Goal: Task Accomplishment & Management: Use online tool/utility

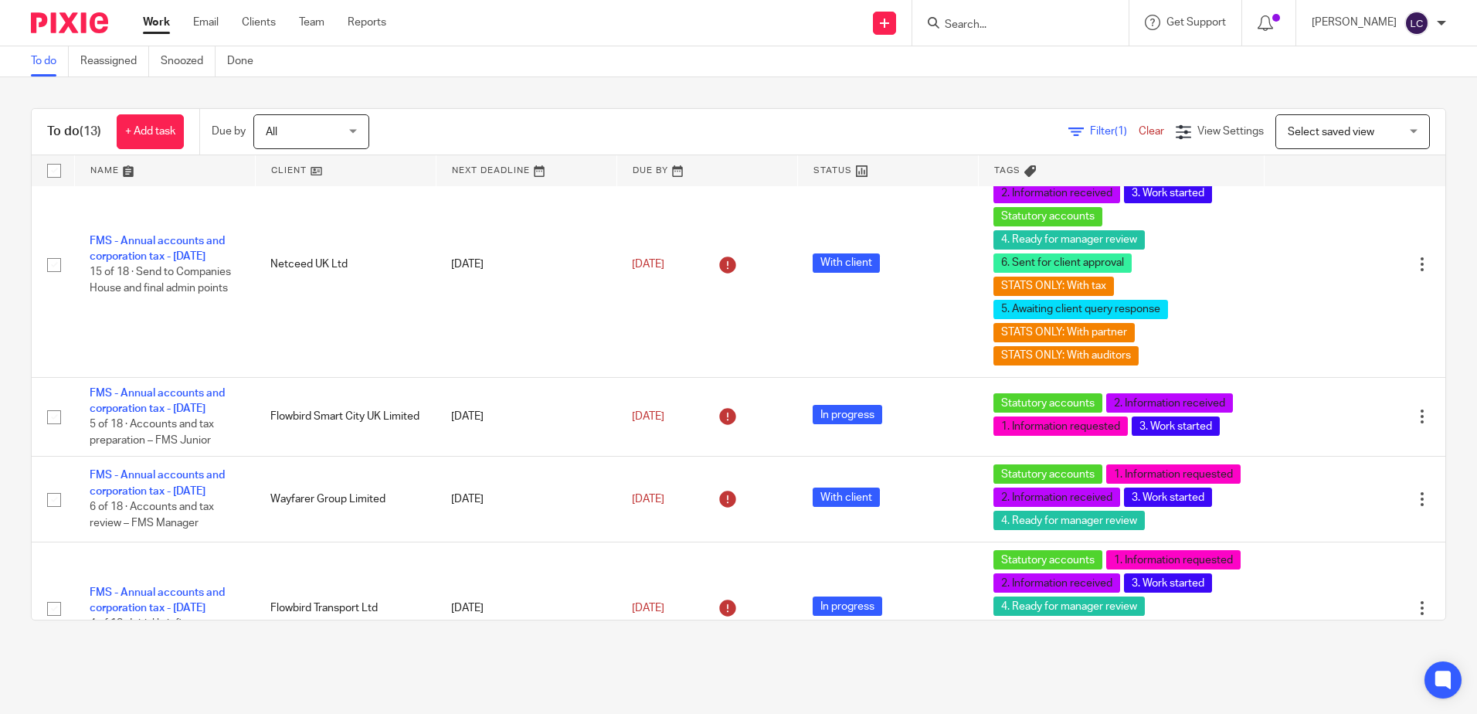
scroll to position [1159, 0]
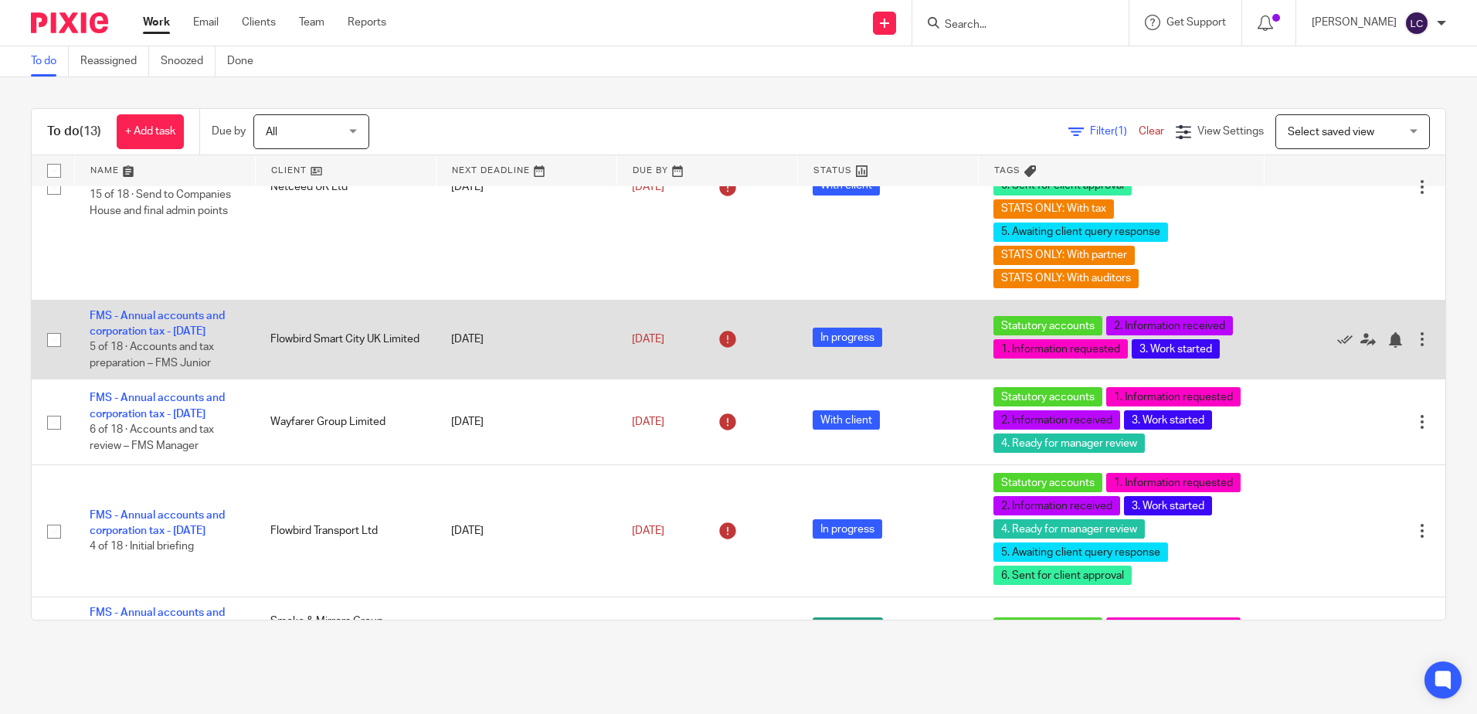
click at [177, 324] on td "FMS - Annual accounts and corporation tax - [DATE] 5 of 18 · Accounts and tax p…" at bounding box center [164, 340] width 181 height 80
click at [174, 320] on link "FMS - Annual accounts and corporation tax - [DATE]" at bounding box center [157, 324] width 135 height 26
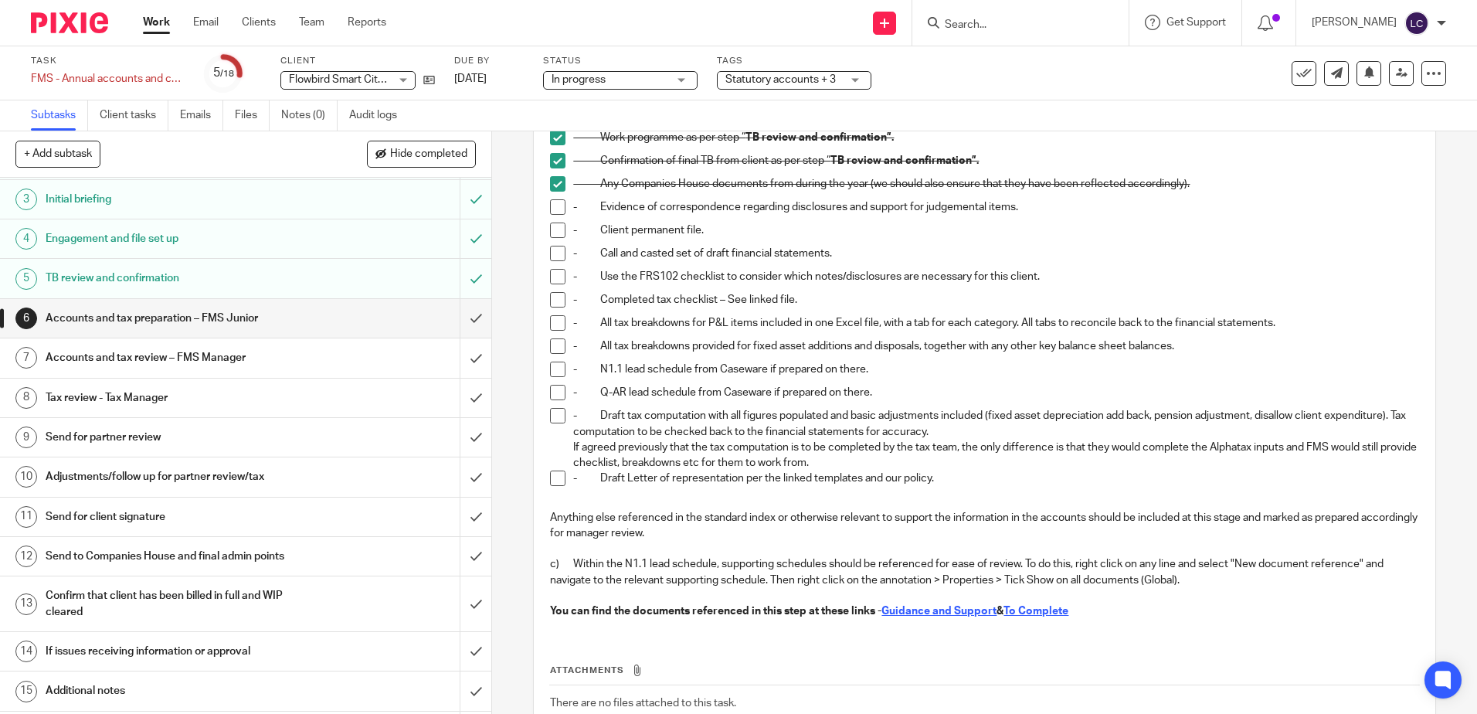
scroll to position [309, 0]
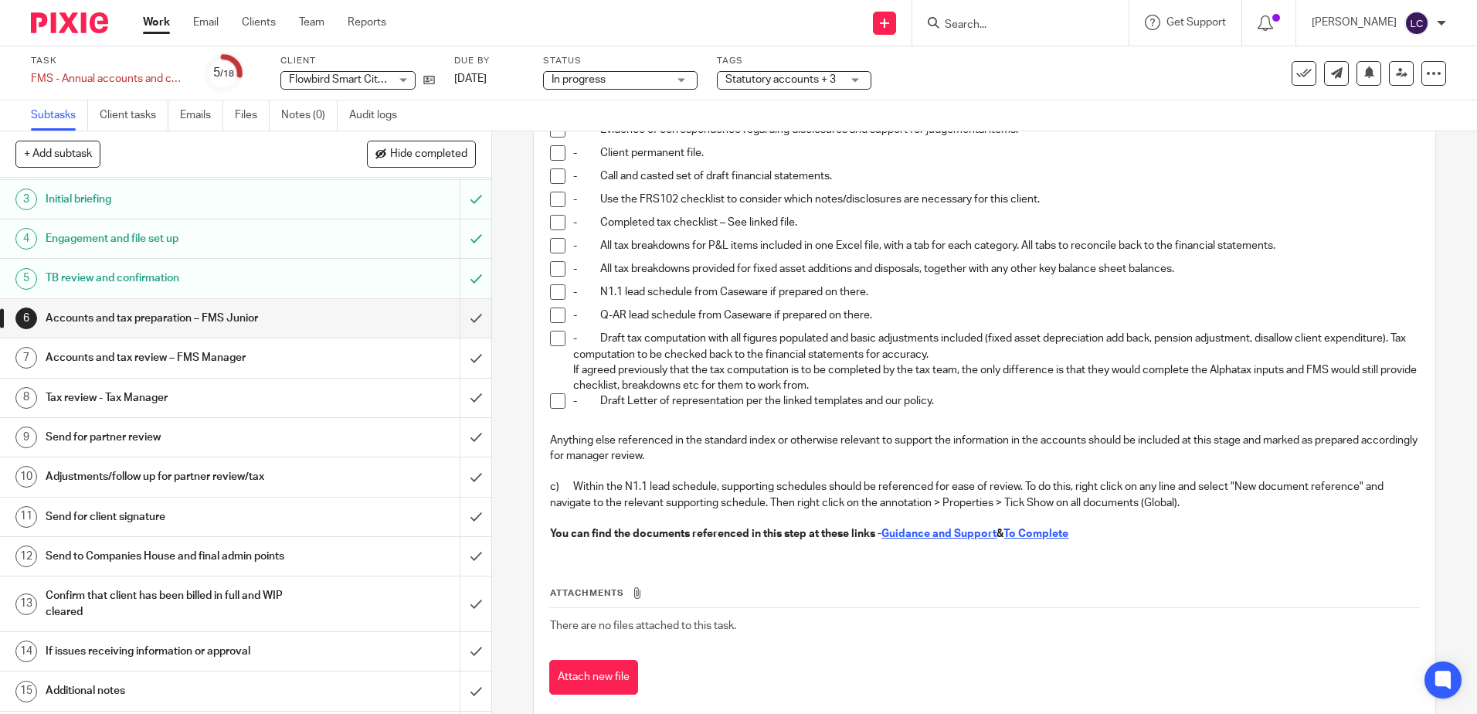
click at [922, 535] on u "Guidance and Support" at bounding box center [938, 533] width 115 height 11
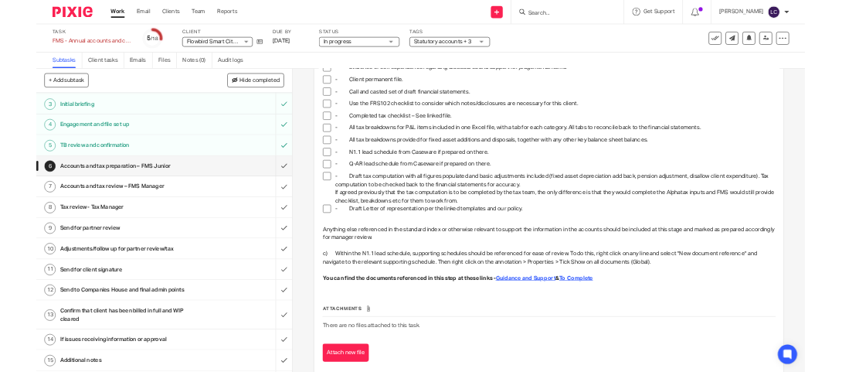
scroll to position [232, 0]
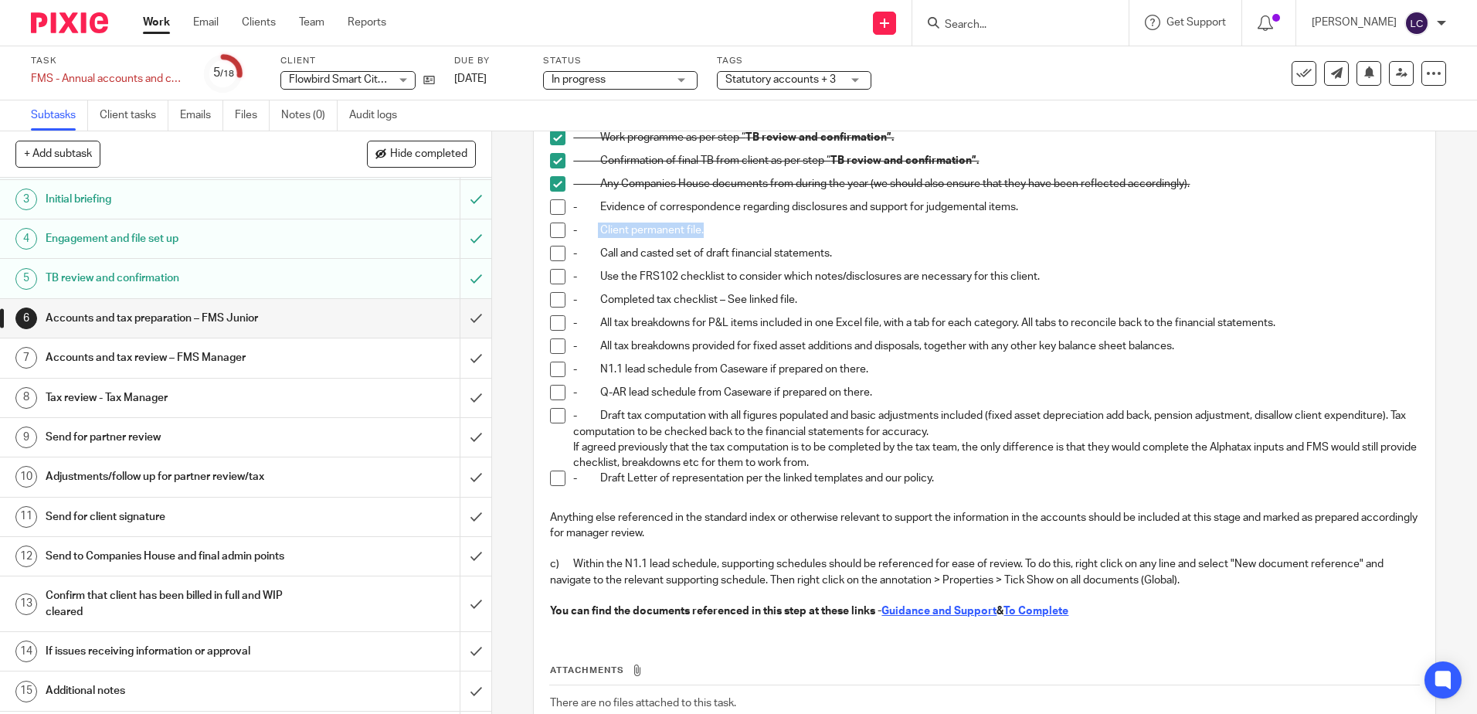
drag, startPoint x: 699, startPoint y: 229, endPoint x: 596, endPoint y: 225, distance: 103.6
click at [596, 225] on p "- Client permanent file." at bounding box center [995, 229] width 845 height 15
drag, startPoint x: 596, startPoint y: 225, endPoint x: 620, endPoint y: 226, distance: 24.0
drag, startPoint x: 620, startPoint y: 226, endPoint x: 1057, endPoint y: 239, distance: 437.4
click at [1057, 239] on div "- Client permanent file." at bounding box center [995, 233] width 845 height 23
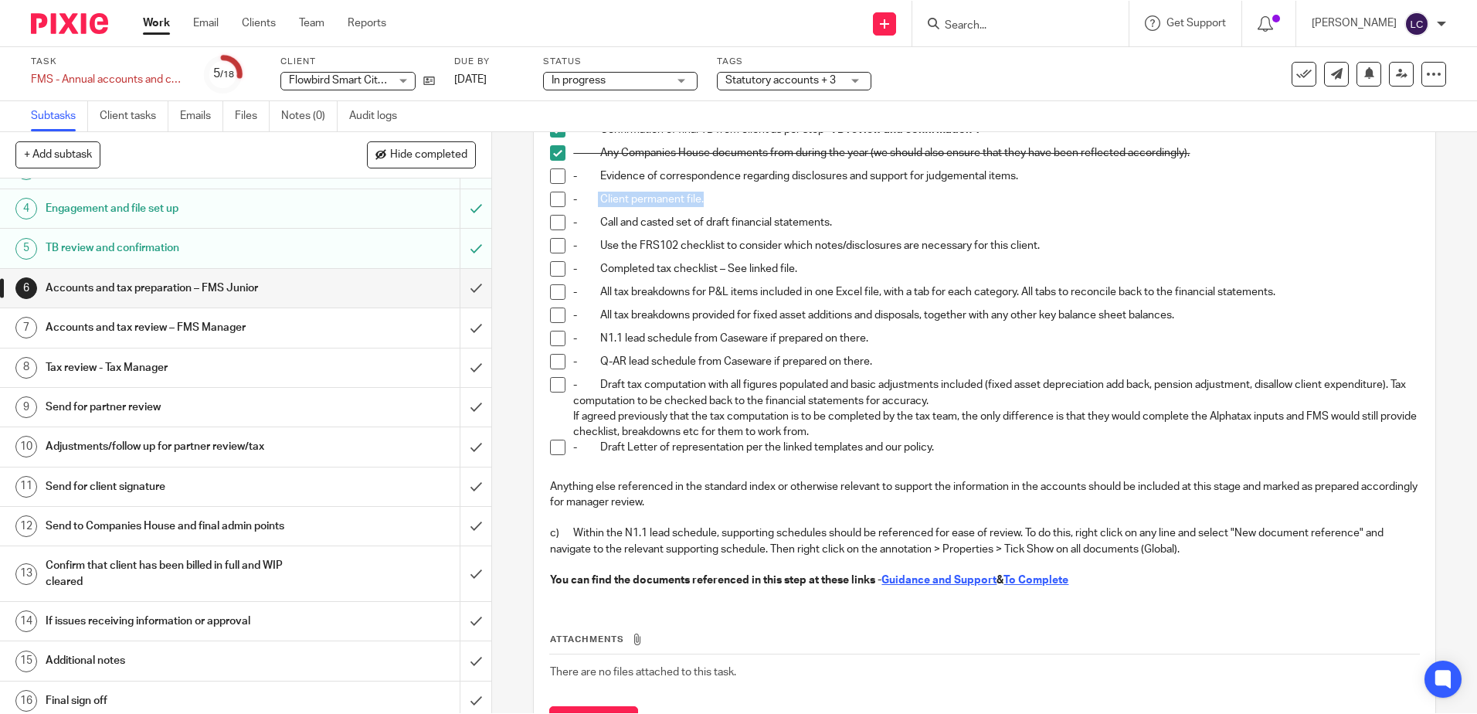
scroll to position [208, 0]
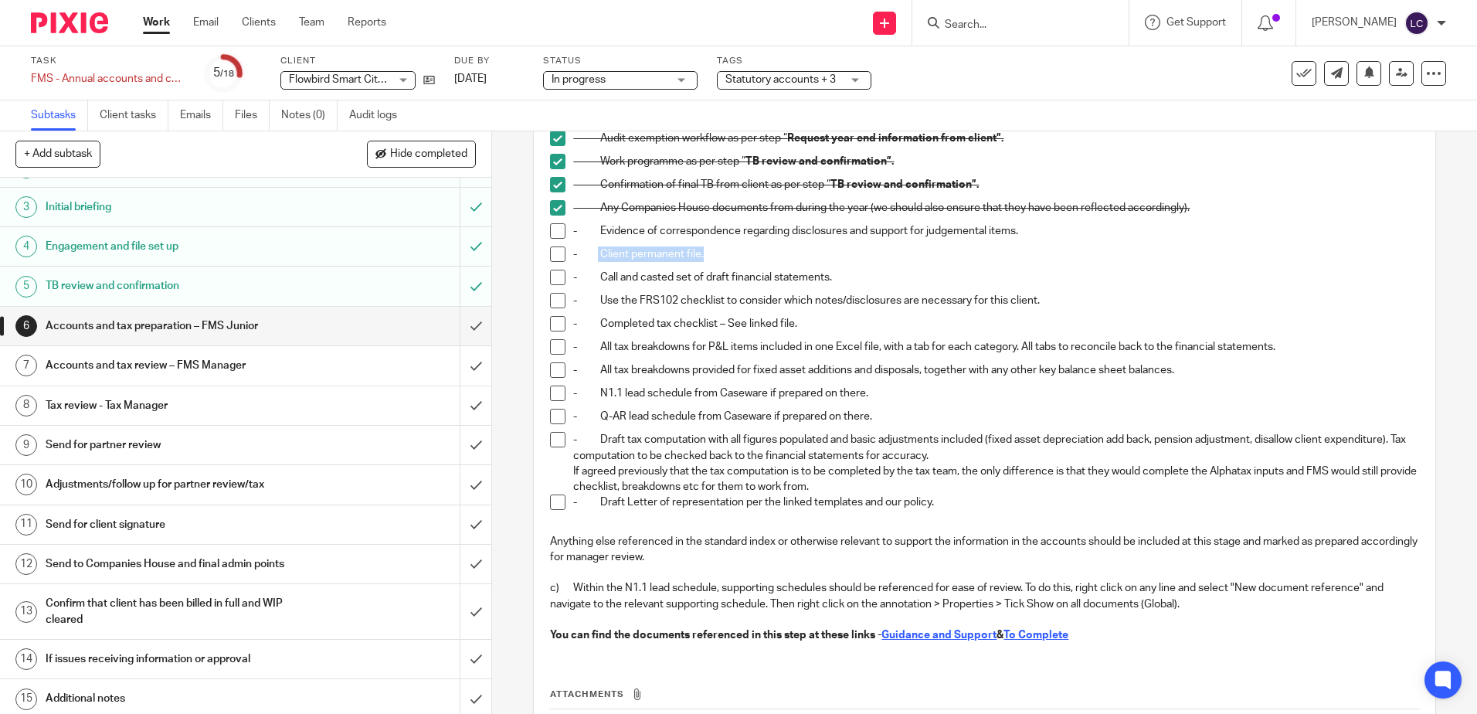
click at [554, 253] on span at bounding box center [557, 253] width 15 height 15
click at [552, 233] on span at bounding box center [557, 230] width 15 height 15
click at [553, 280] on span at bounding box center [557, 277] width 15 height 15
click at [552, 277] on span at bounding box center [557, 277] width 15 height 15
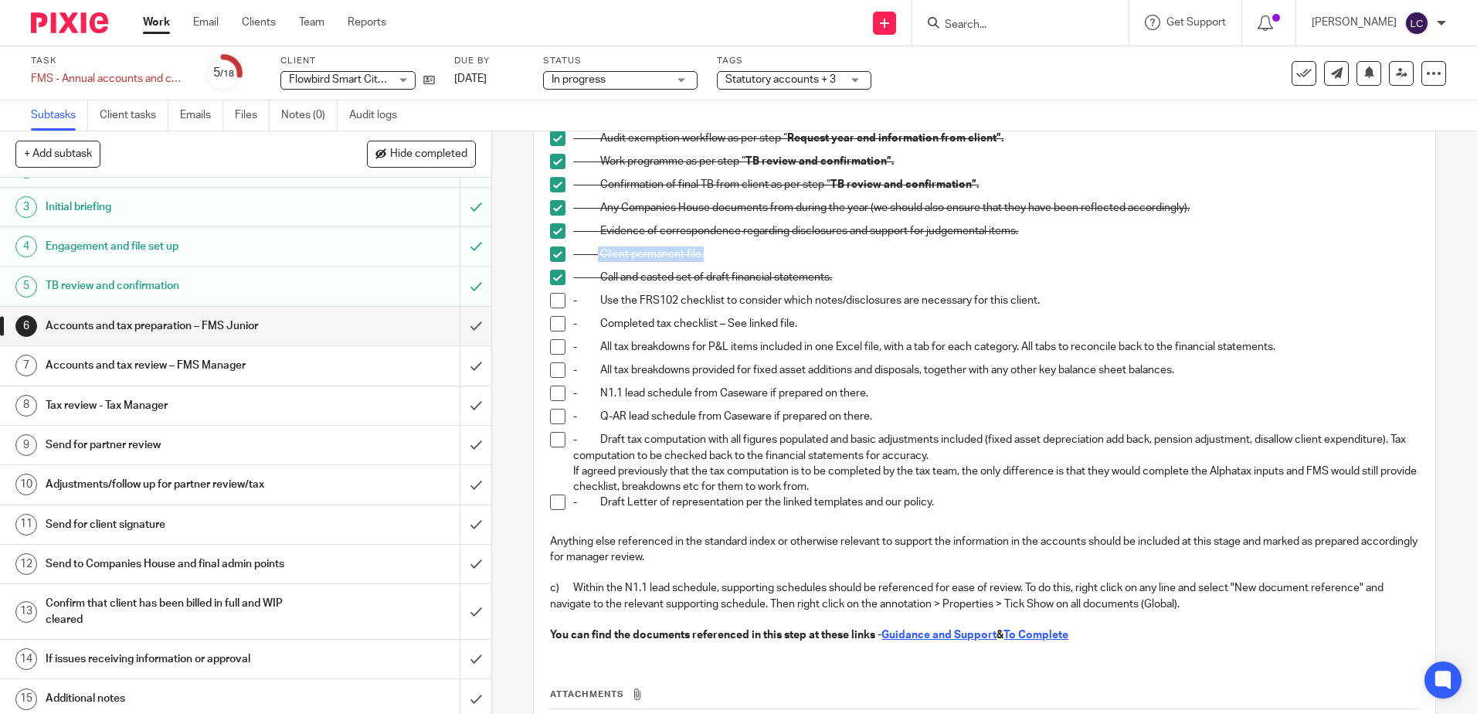
click at [555, 304] on span at bounding box center [557, 300] width 15 height 15
click at [555, 326] on span at bounding box center [557, 323] width 15 height 15
click at [555, 349] on span at bounding box center [557, 346] width 15 height 15
click at [552, 392] on span at bounding box center [557, 392] width 15 height 15
click at [555, 413] on span at bounding box center [557, 416] width 15 height 15
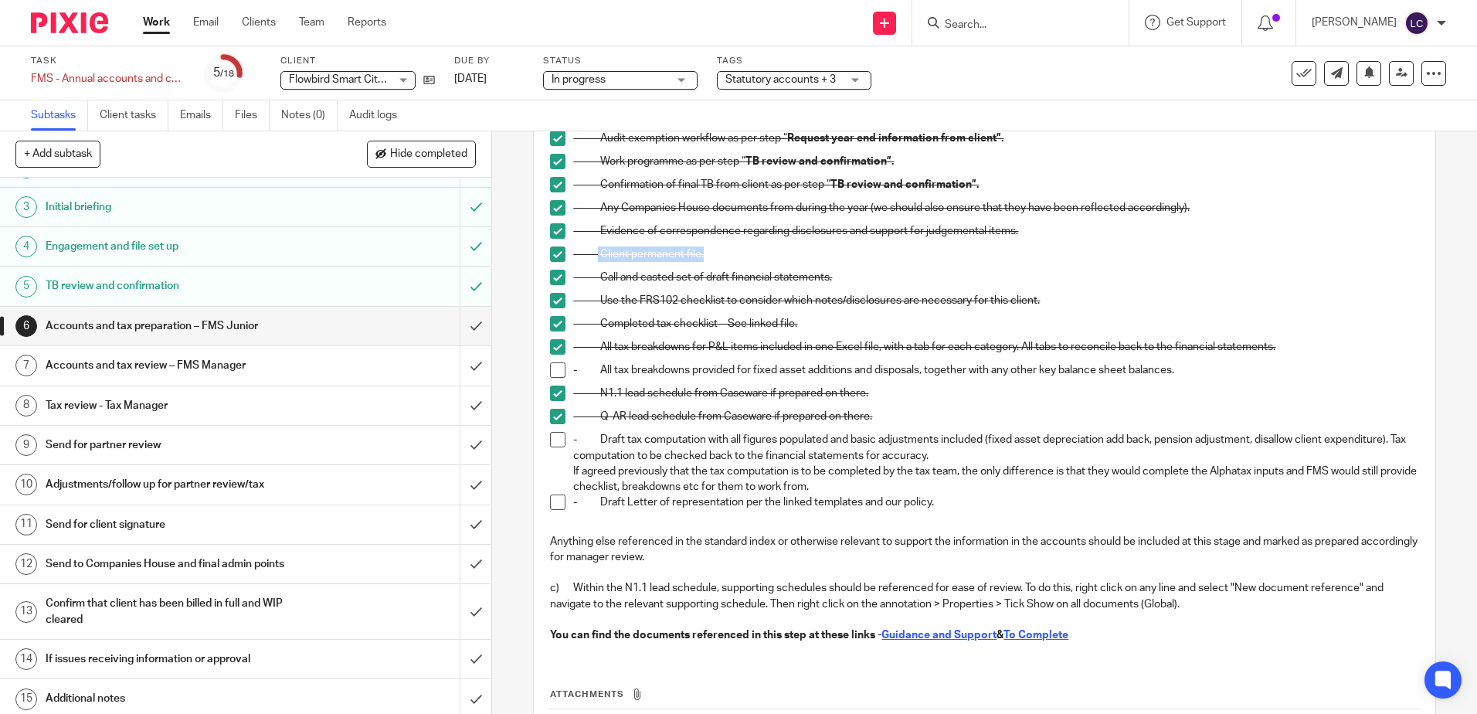
click at [552, 439] on span at bounding box center [557, 439] width 15 height 15
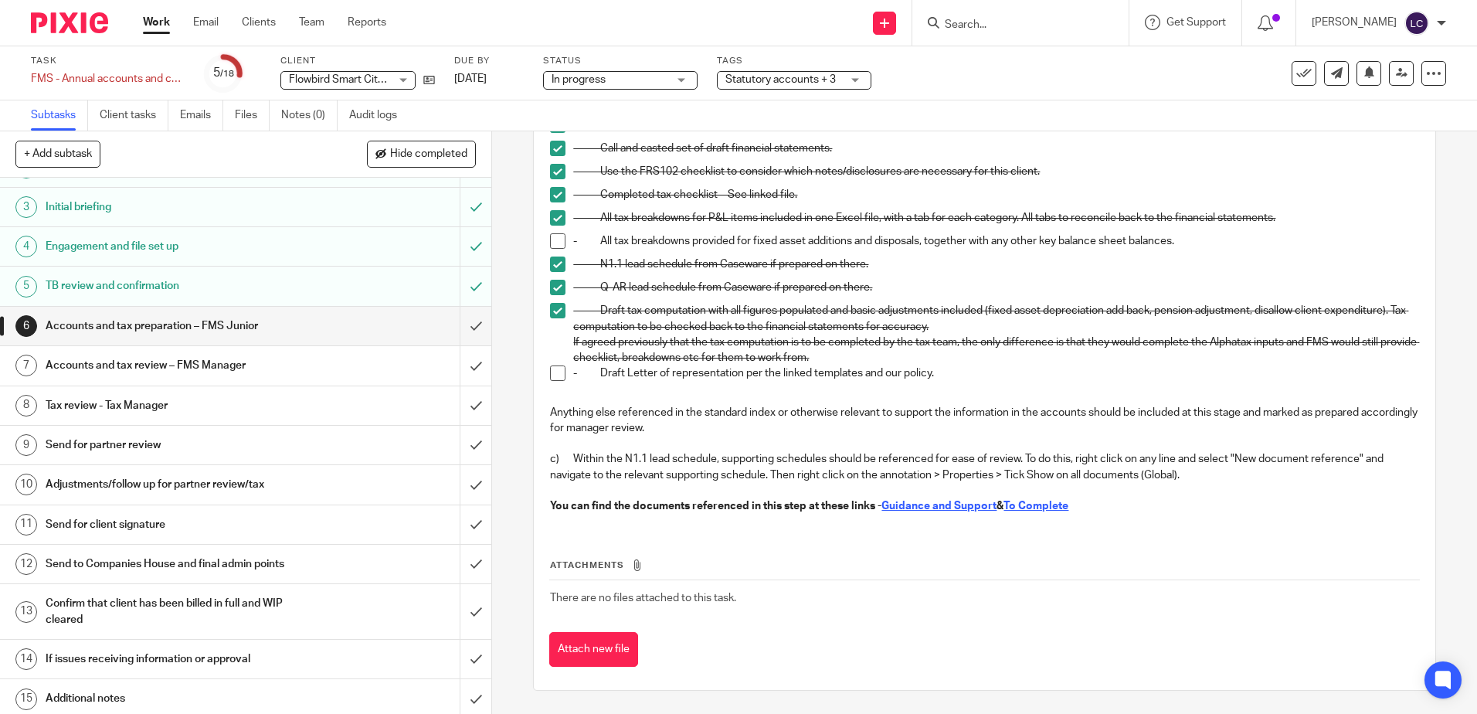
click at [619, 527] on div "Attachments There are no files attached to this task. Attach new file" at bounding box center [984, 597] width 870 height 141
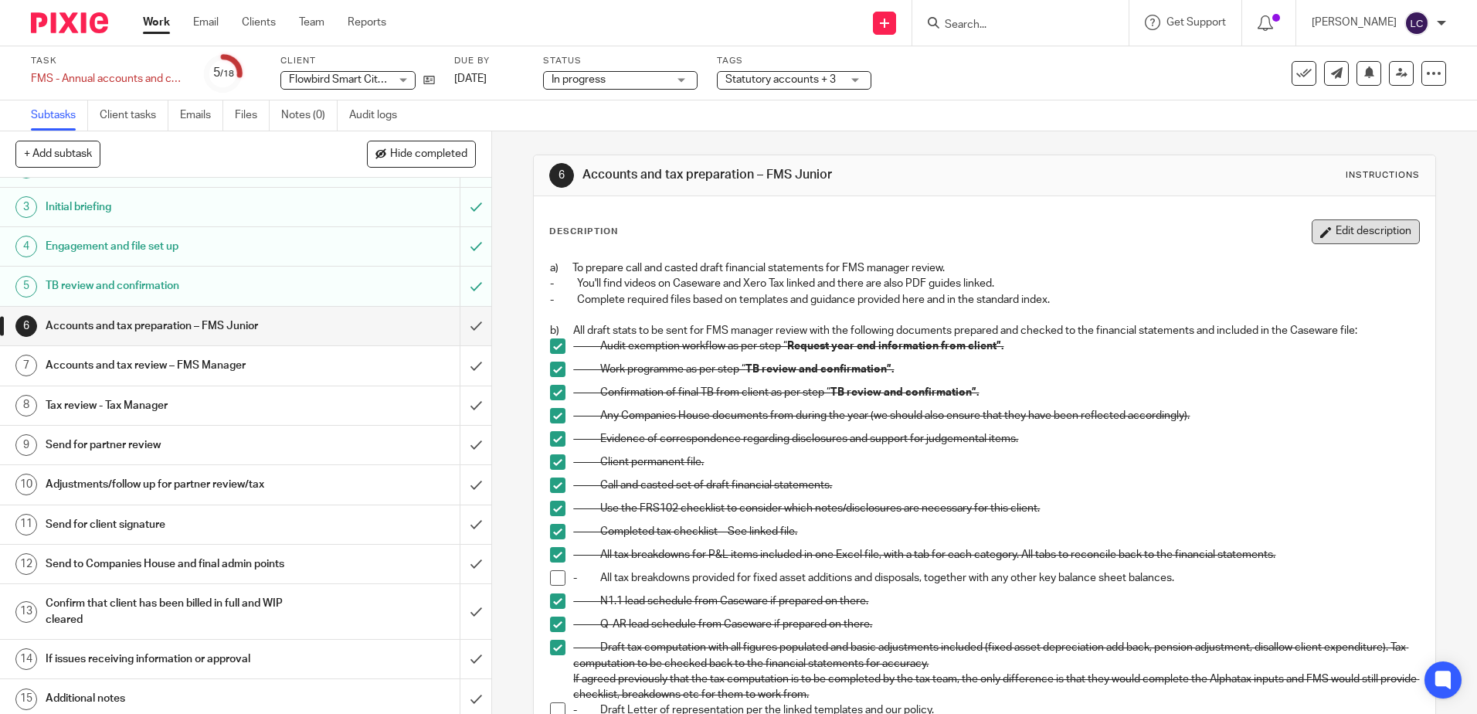
click at [1330, 232] on button "Edit description" at bounding box center [1366, 231] width 108 height 25
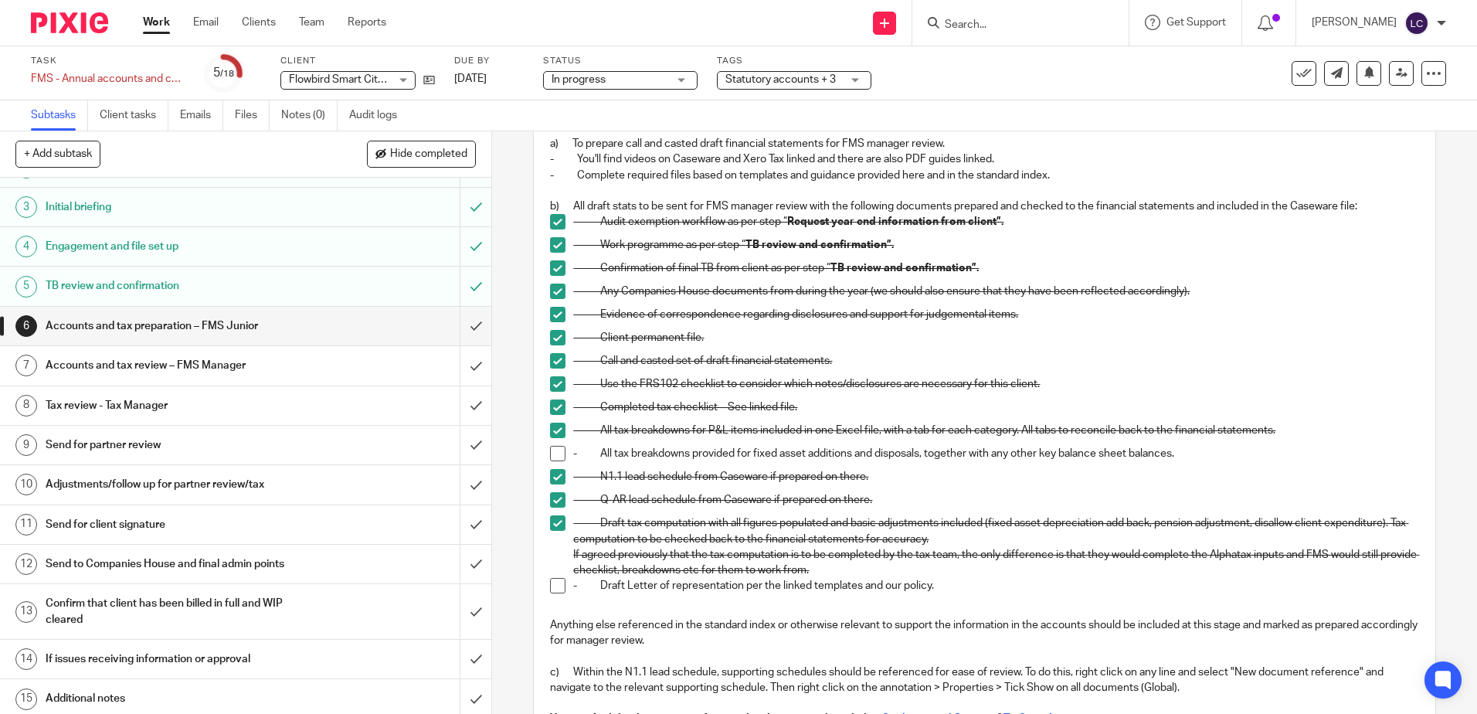
scroll to position [267, 0]
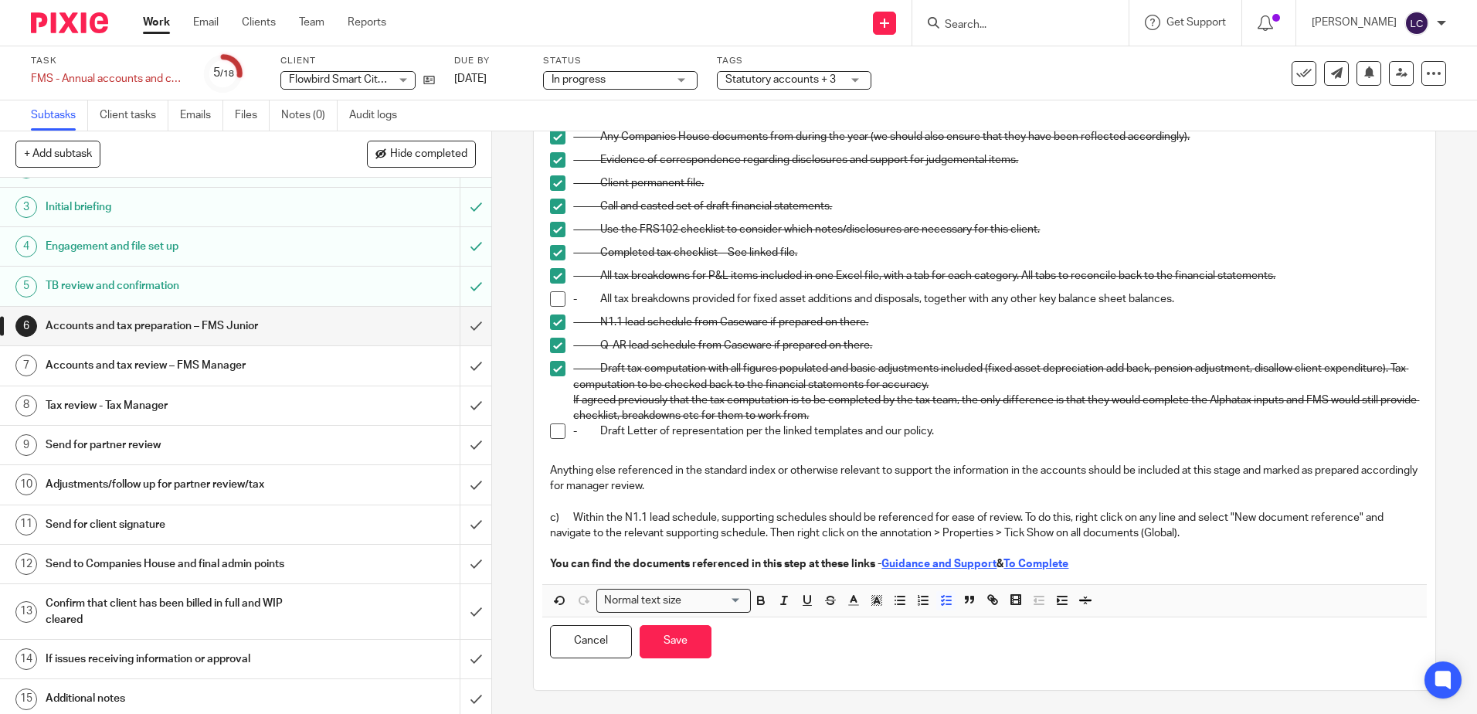
click at [759, 640] on div "Cancel Save You have unsaved changes" at bounding box center [984, 641] width 884 height 49
click at [740, 649] on div "Cancel Save You have unsaved changes" at bounding box center [984, 641] width 884 height 49
click at [565, 674] on div "Description a) To prepare call and casted draft financial statements for FMS ma…" at bounding box center [984, 310] width 901 height 760
click at [562, 577] on div "a) To prepare call and casted draft financial statements for FMS manager review…" at bounding box center [984, 279] width 884 height 610
click at [553, 574] on div "a) To prepare call and casted draft financial statements for FMS manager review…" at bounding box center [984, 279] width 884 height 610
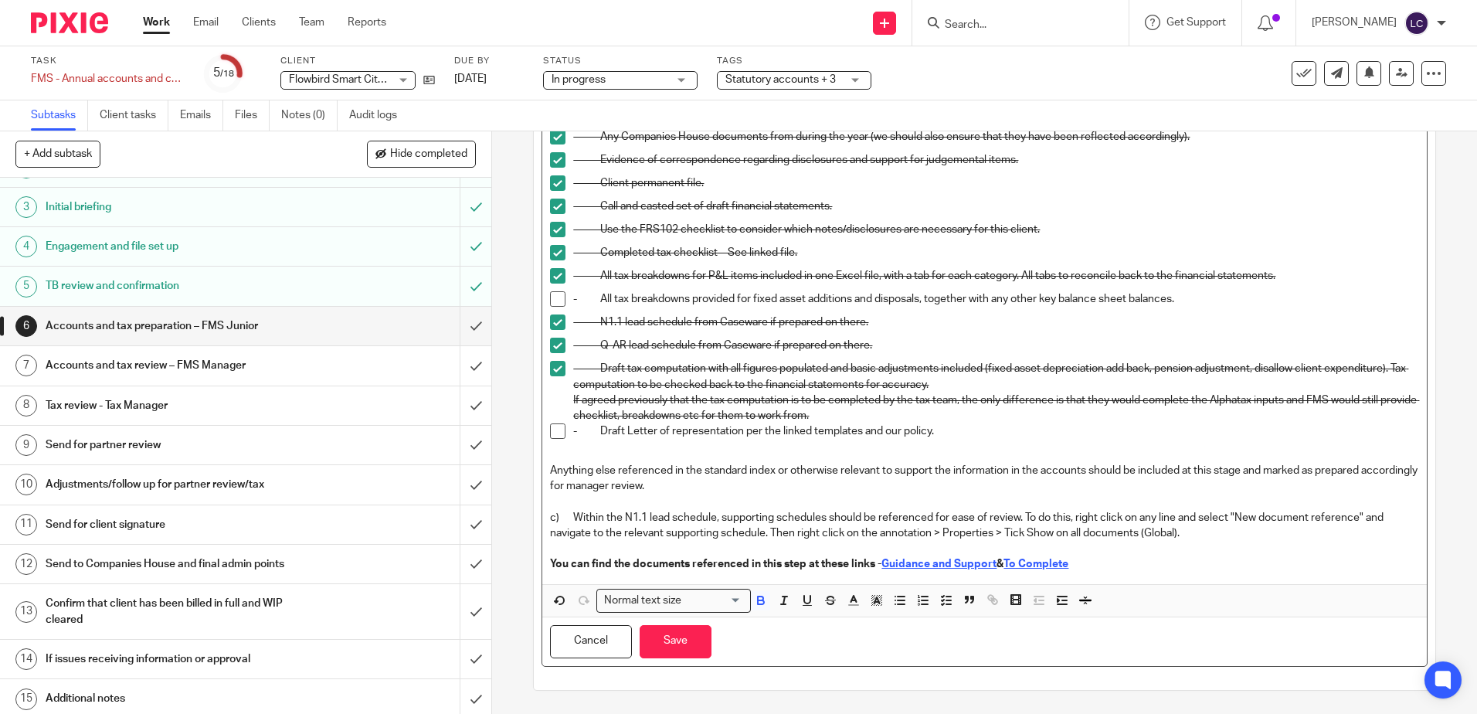
click at [1121, 563] on p "You can find the documents referenced in this step at these links - Guidance an…" at bounding box center [984, 563] width 868 height 15
click at [552, 578] on div "a) To prepare call and casted draft financial statements for FMS manager review…" at bounding box center [984, 279] width 884 height 610
click at [545, 576] on div "a) To prepare call and casted draft financial statements for FMS manager review…" at bounding box center [984, 279] width 884 height 610
click at [1137, 571] on p "You can find the documents referenced in this step at these links - Guidance an…" at bounding box center [984, 563] width 868 height 15
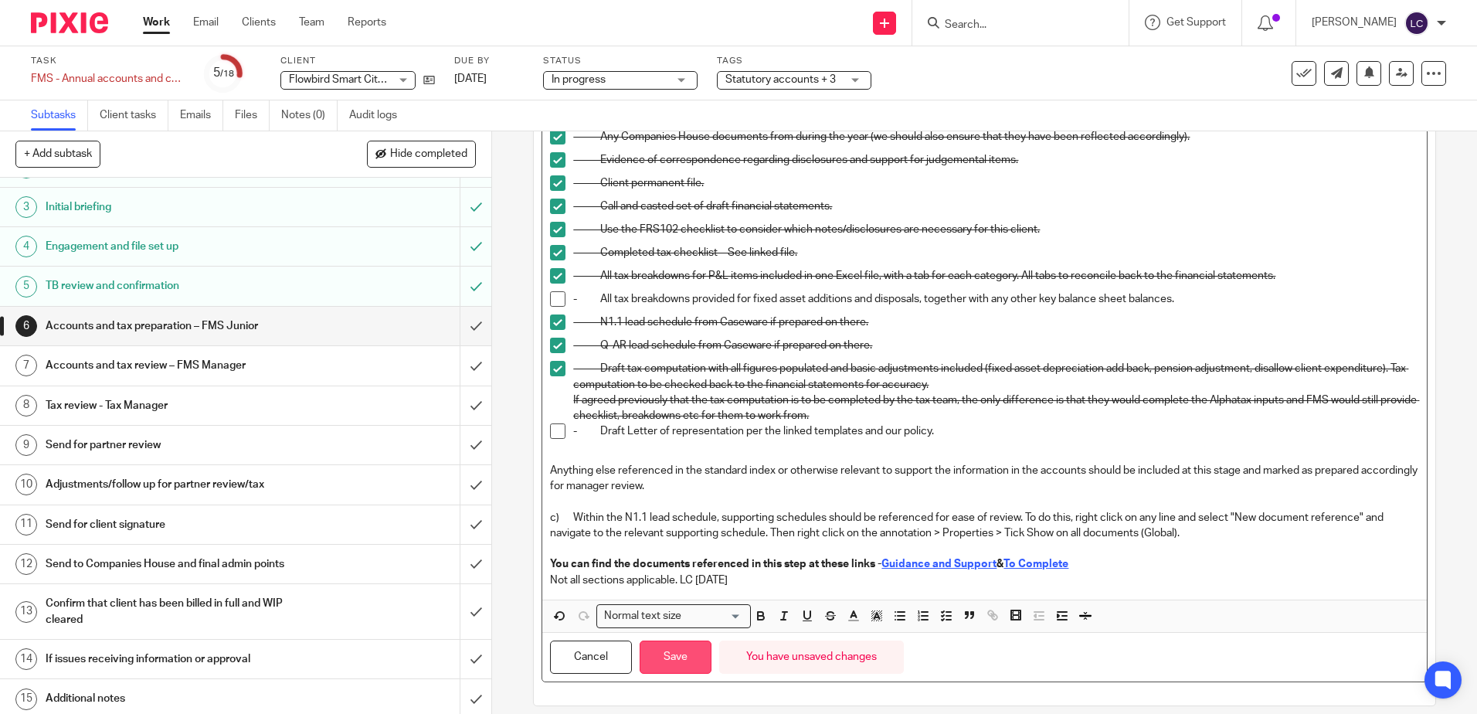
click at [675, 658] on button "Save" at bounding box center [676, 656] width 72 height 33
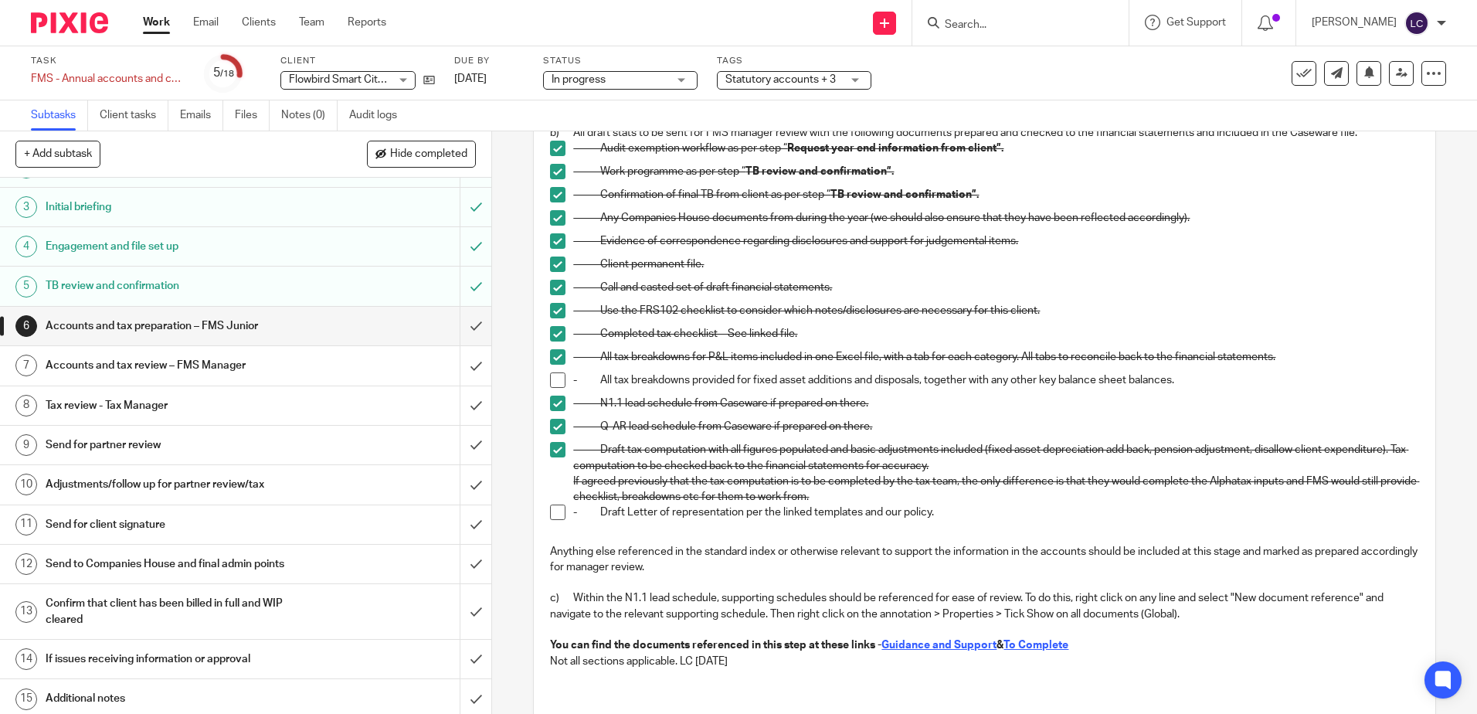
scroll to position [352, 0]
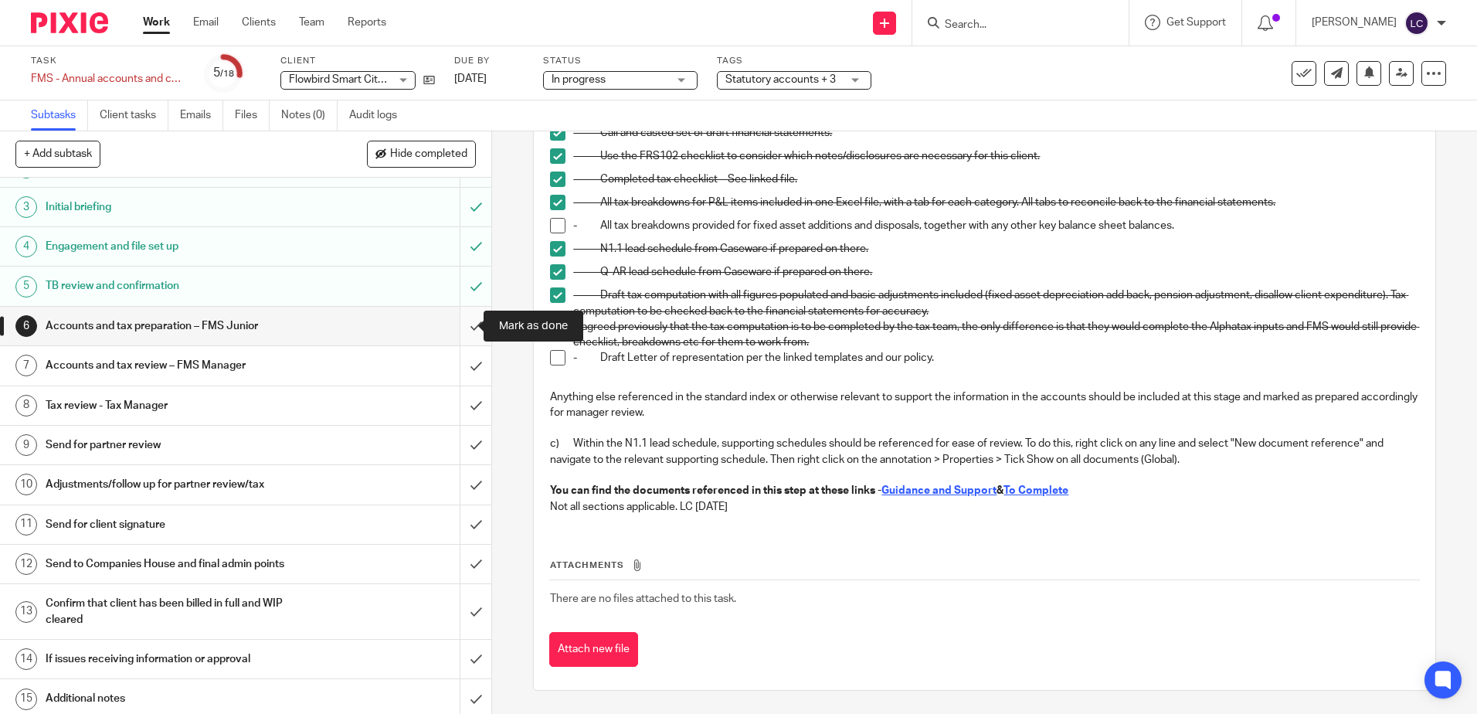
click at [462, 325] on input "submit" at bounding box center [245, 326] width 491 height 39
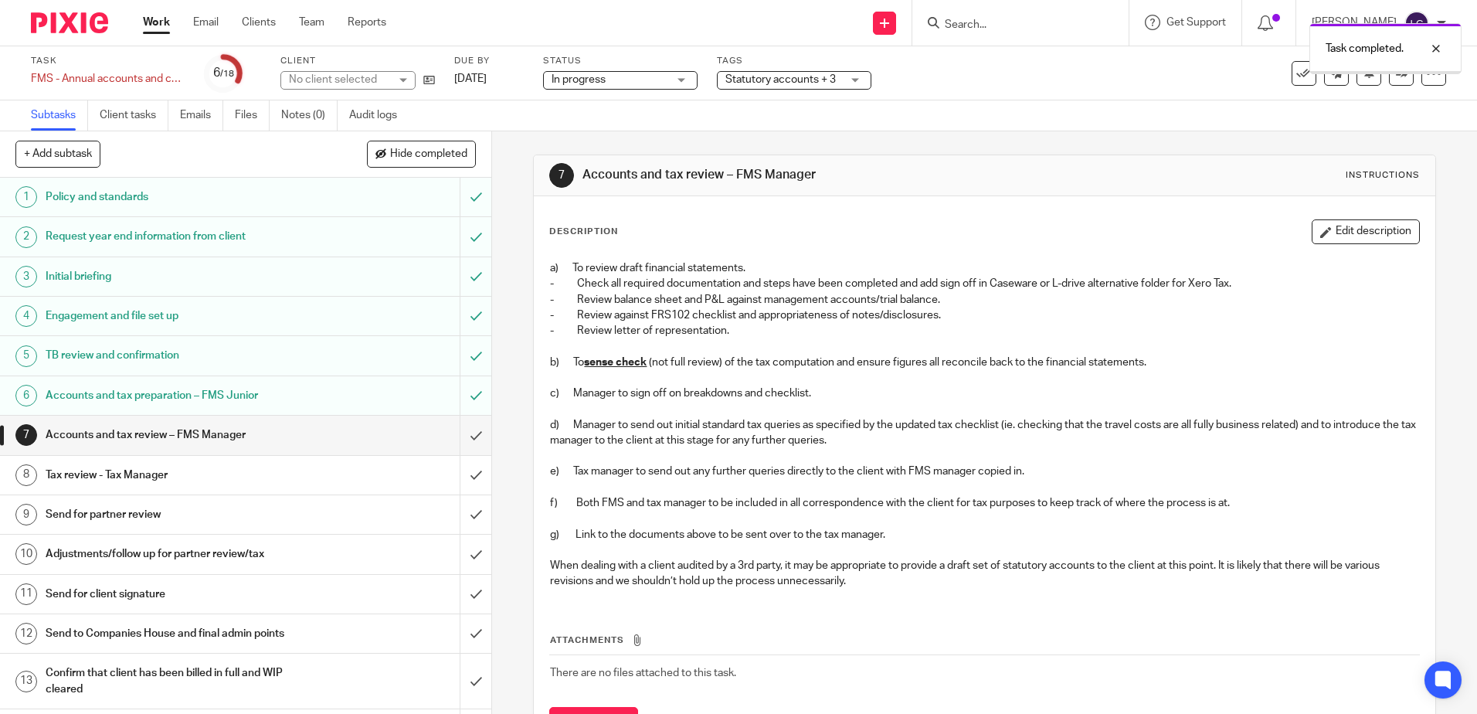
scroll to position [155, 0]
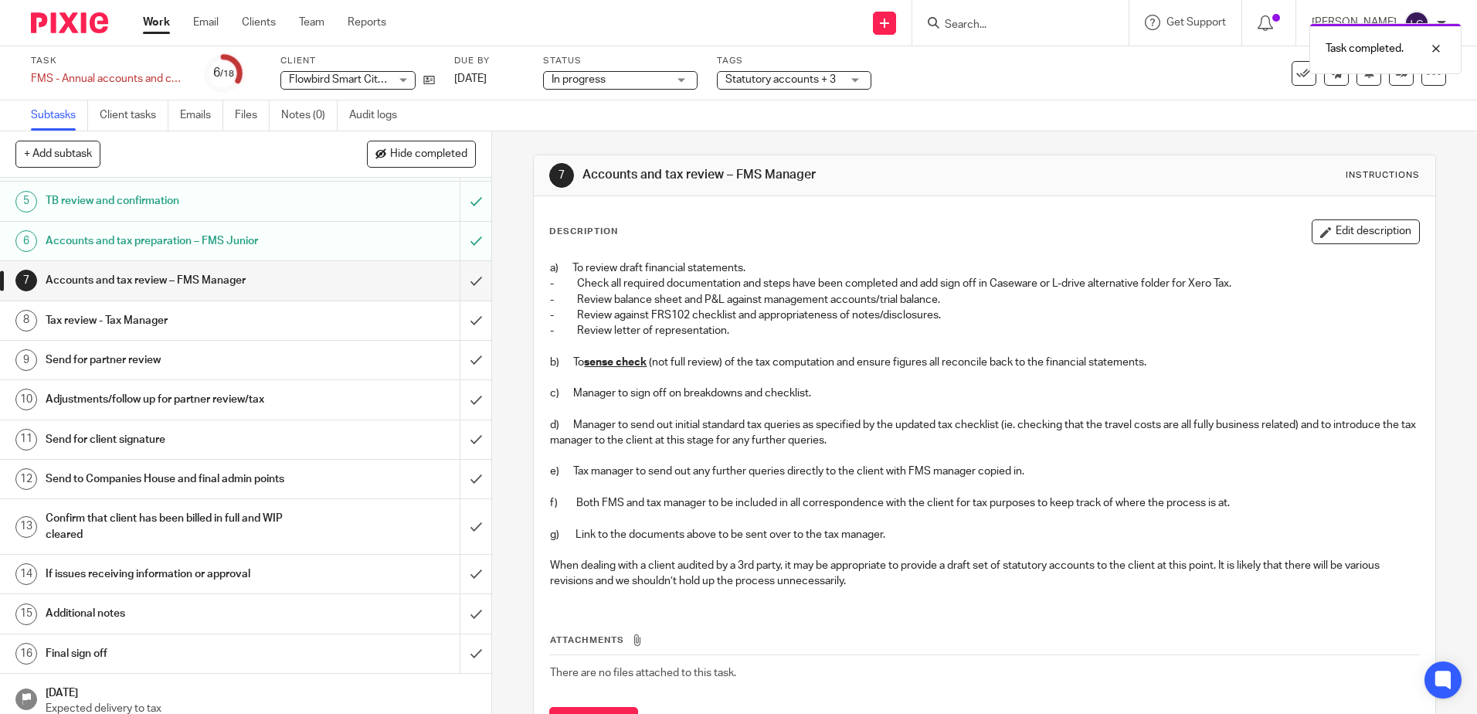
click at [298, 436] on h1 "Send for client signature" at bounding box center [179, 439] width 266 height 23
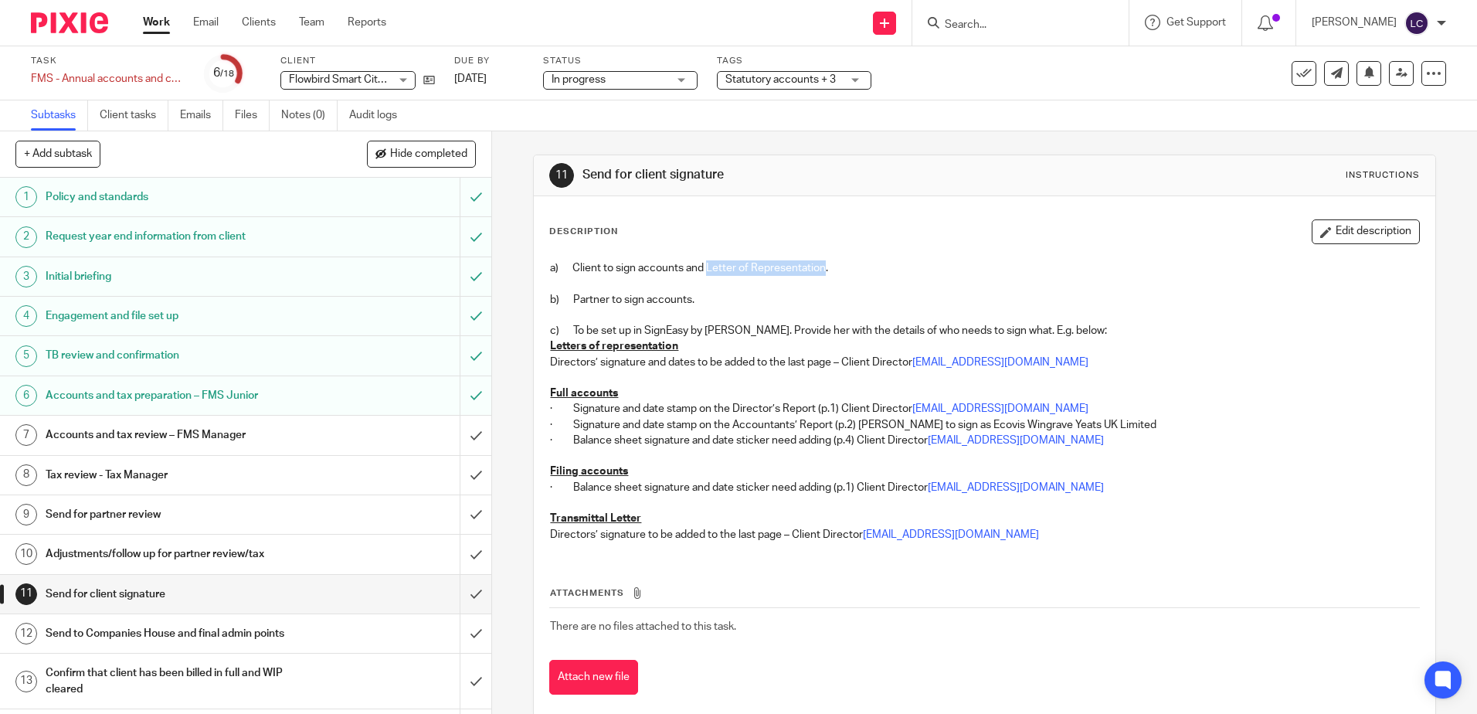
drag, startPoint x: 703, startPoint y: 265, endPoint x: 820, endPoint y: 267, distance: 116.7
click at [820, 267] on p "a) Client to sign accounts and Letter of Representation." at bounding box center [984, 267] width 868 height 15
drag, startPoint x: 820, startPoint y: 267, endPoint x: 805, endPoint y: 307, distance: 42.8
click at [805, 307] on p at bounding box center [984, 314] width 868 height 15
drag, startPoint x: 751, startPoint y: 359, endPoint x: 722, endPoint y: 364, distance: 29.0
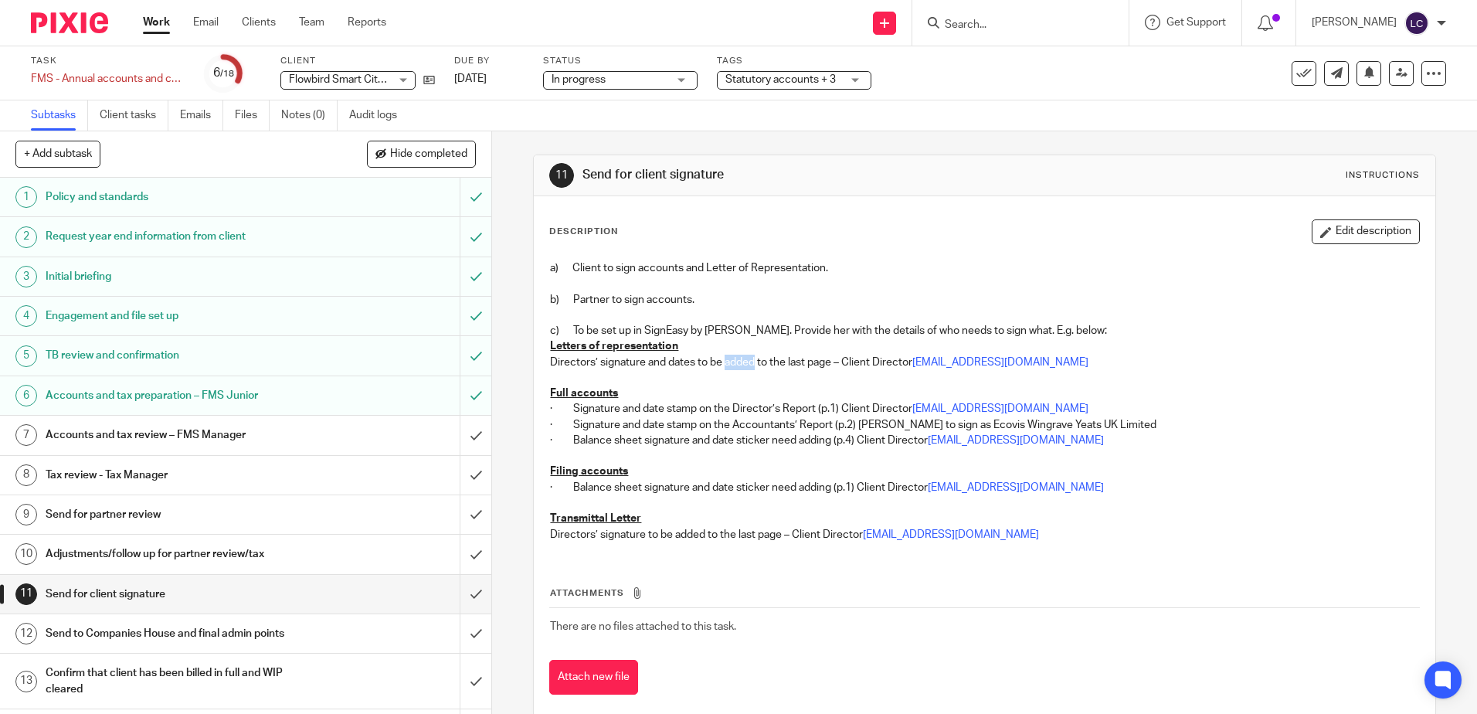
click at [722, 364] on p "Directors’ signature and dates to be added to the last page – Client Director d…" at bounding box center [984, 362] width 868 height 15
drag, startPoint x: 722, startPoint y: 364, endPoint x: 703, endPoint y: 389, distance: 31.4
click at [703, 389] on p "Full accounts" at bounding box center [984, 392] width 868 height 15
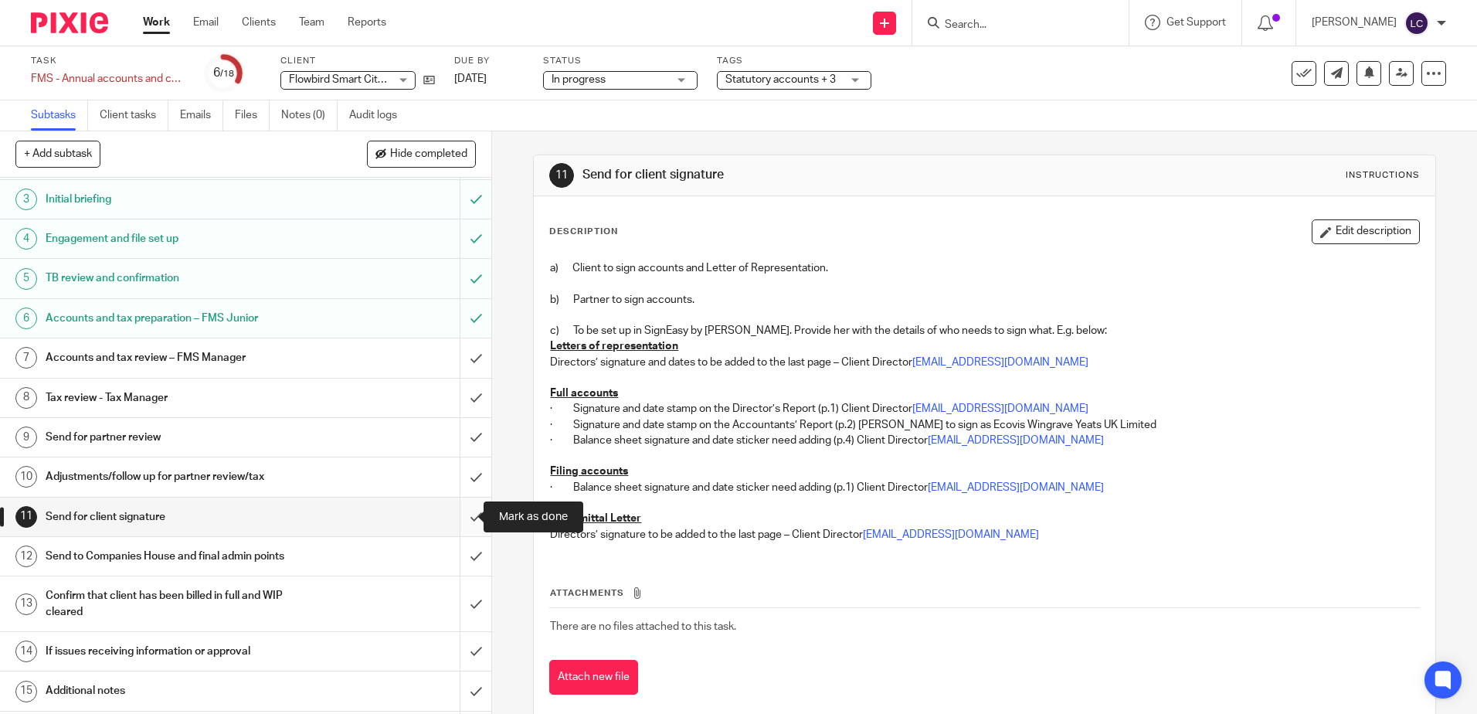
click at [461, 513] on input "submit" at bounding box center [245, 517] width 491 height 39
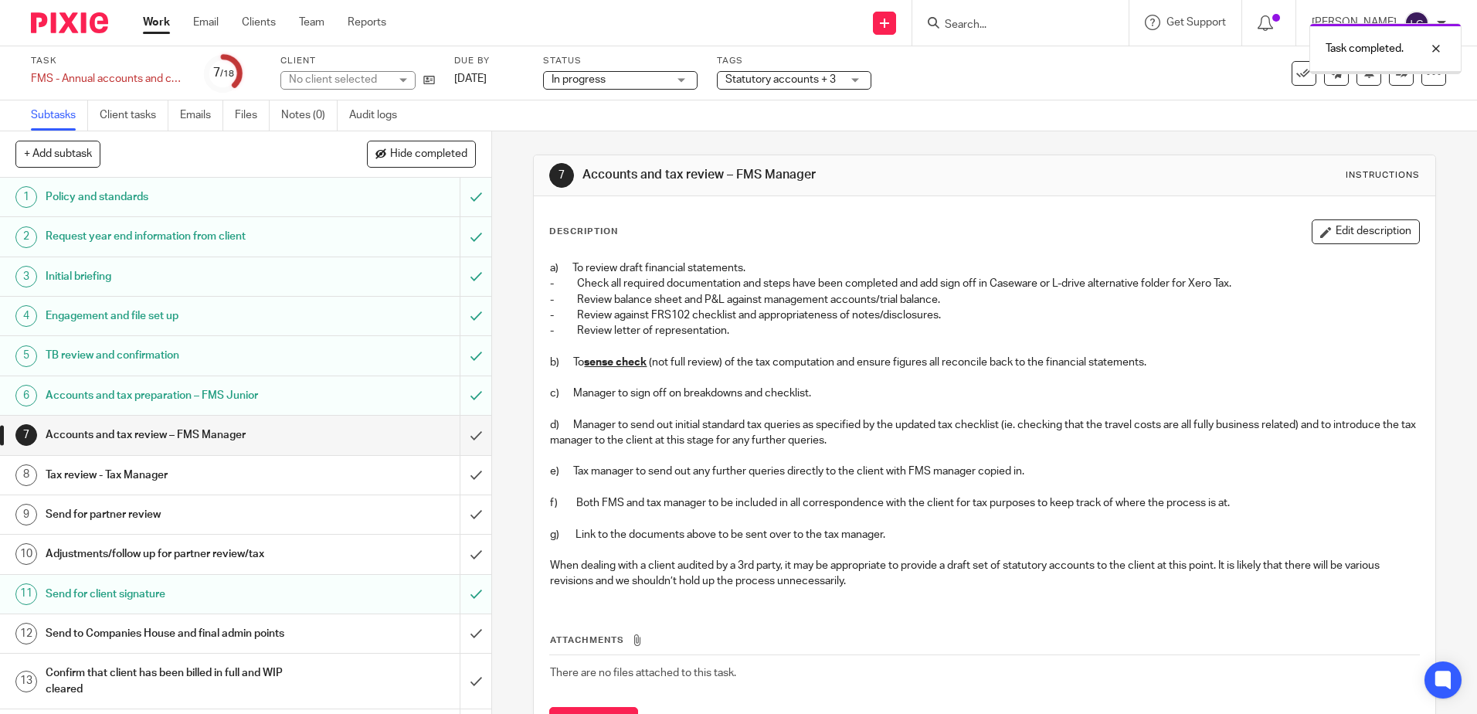
scroll to position [77, 0]
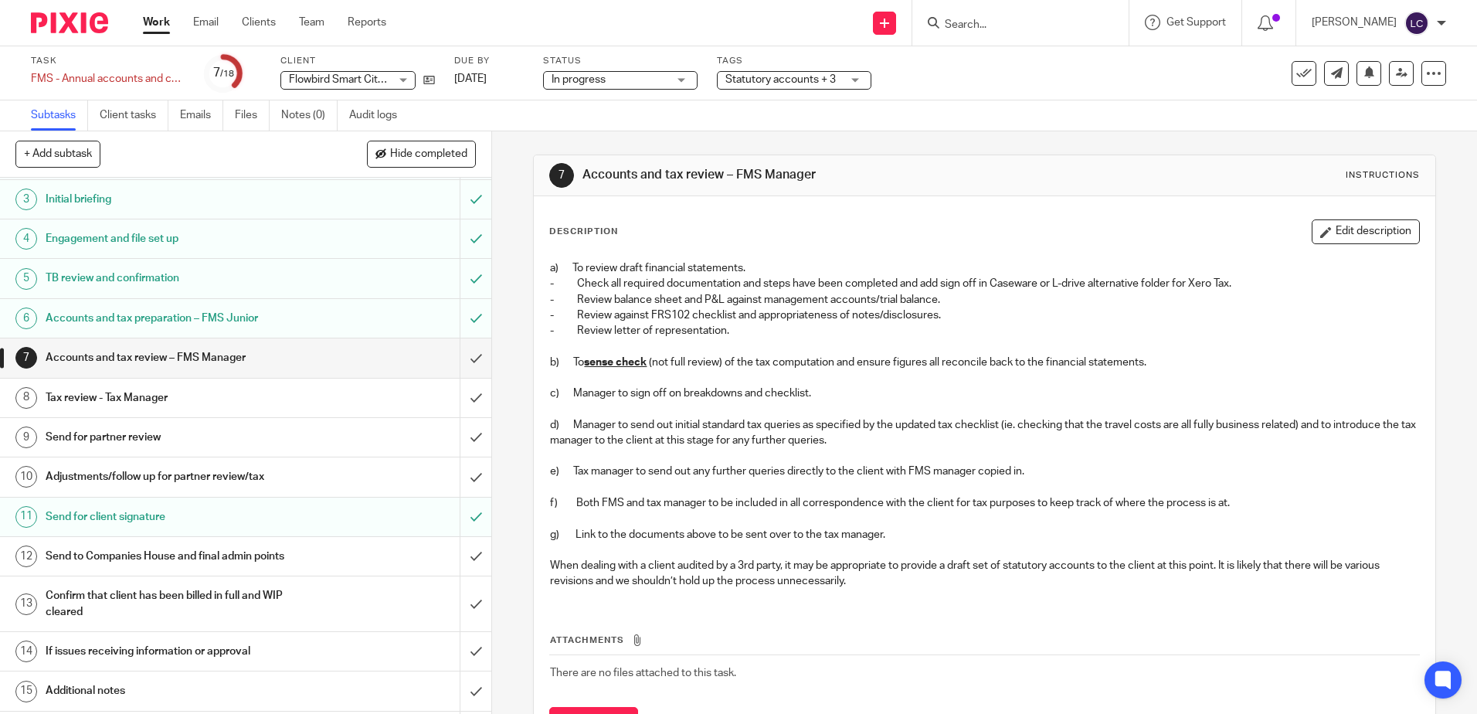
click at [277, 472] on h1 "Adjustments/follow up for partner review/tax" at bounding box center [179, 476] width 266 height 23
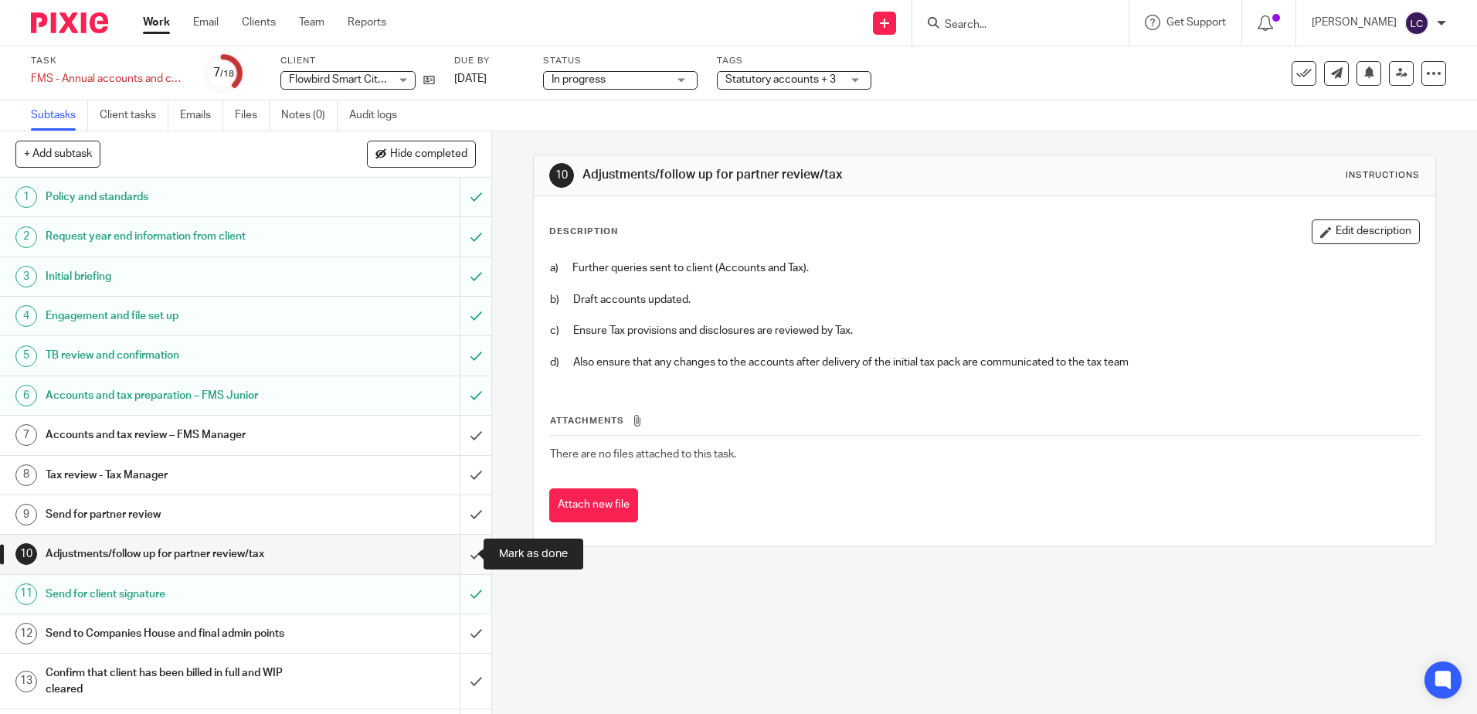
click at [458, 553] on input "submit" at bounding box center [245, 554] width 491 height 39
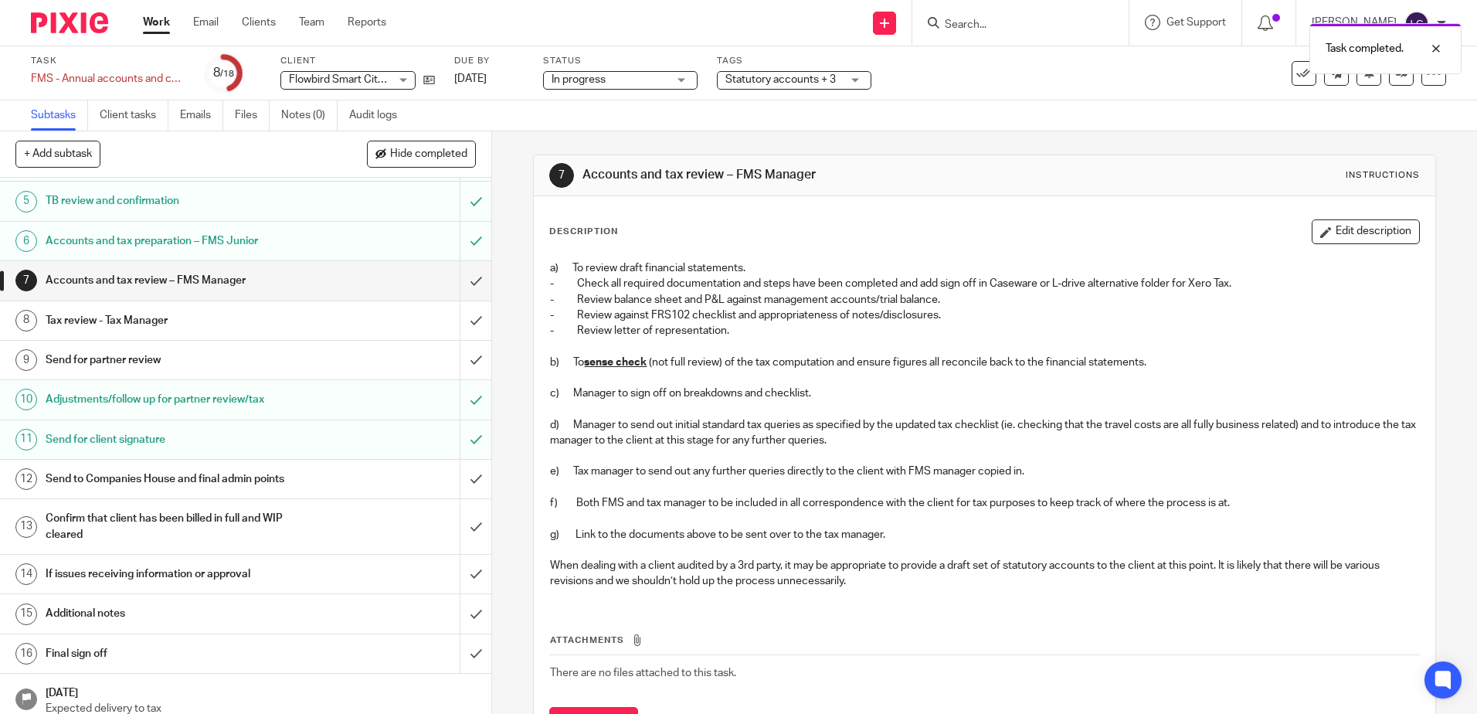
scroll to position [218, 0]
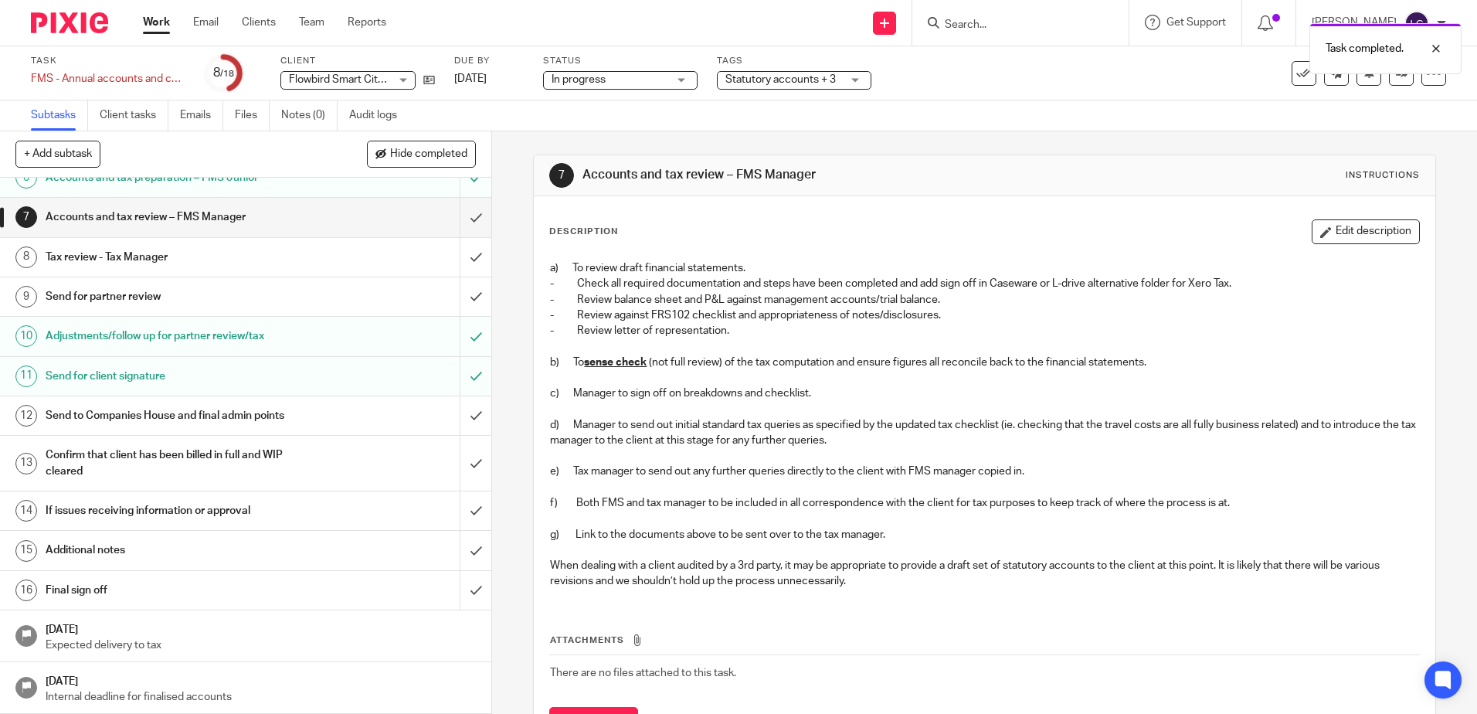
click at [286, 423] on h1 "Send to Companies House and final admin points" at bounding box center [179, 415] width 266 height 23
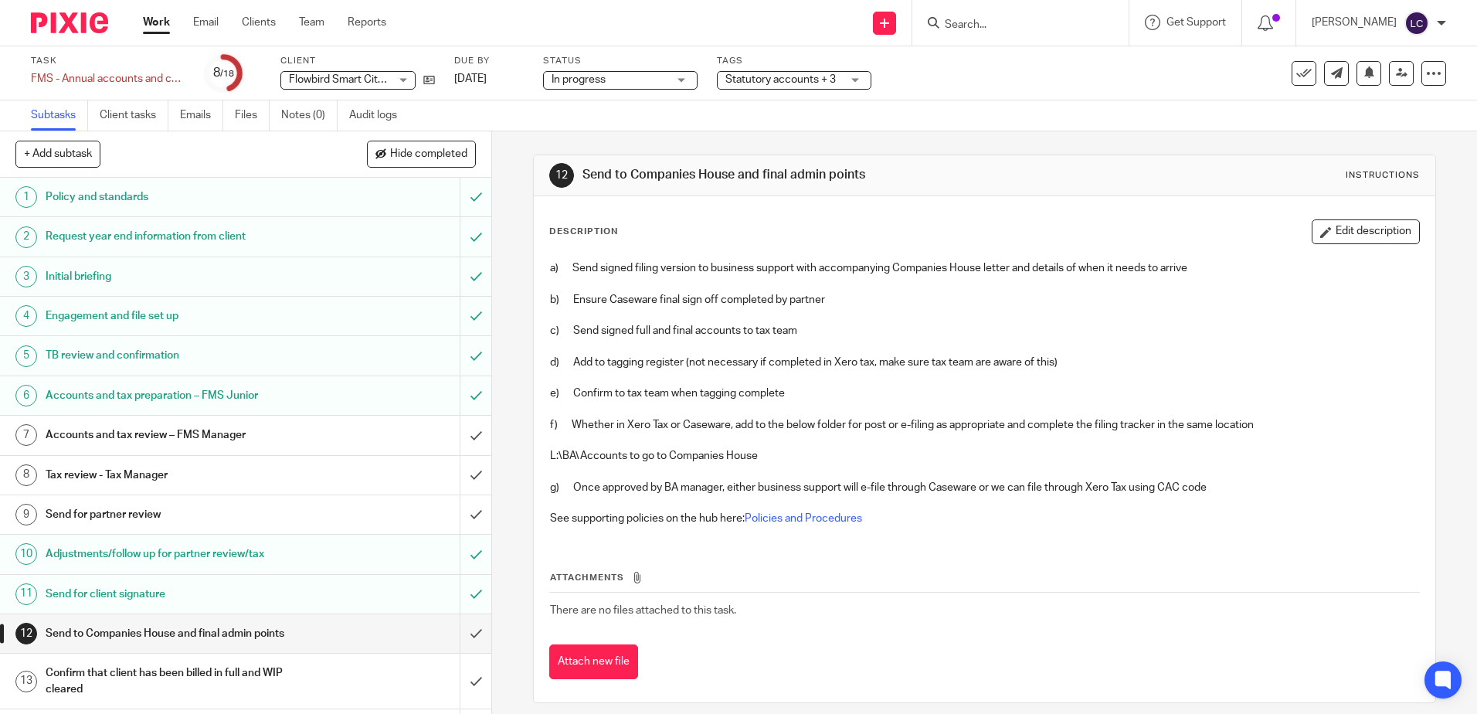
click at [859, 77] on div "Statutory accounts + 3" at bounding box center [794, 80] width 155 height 19
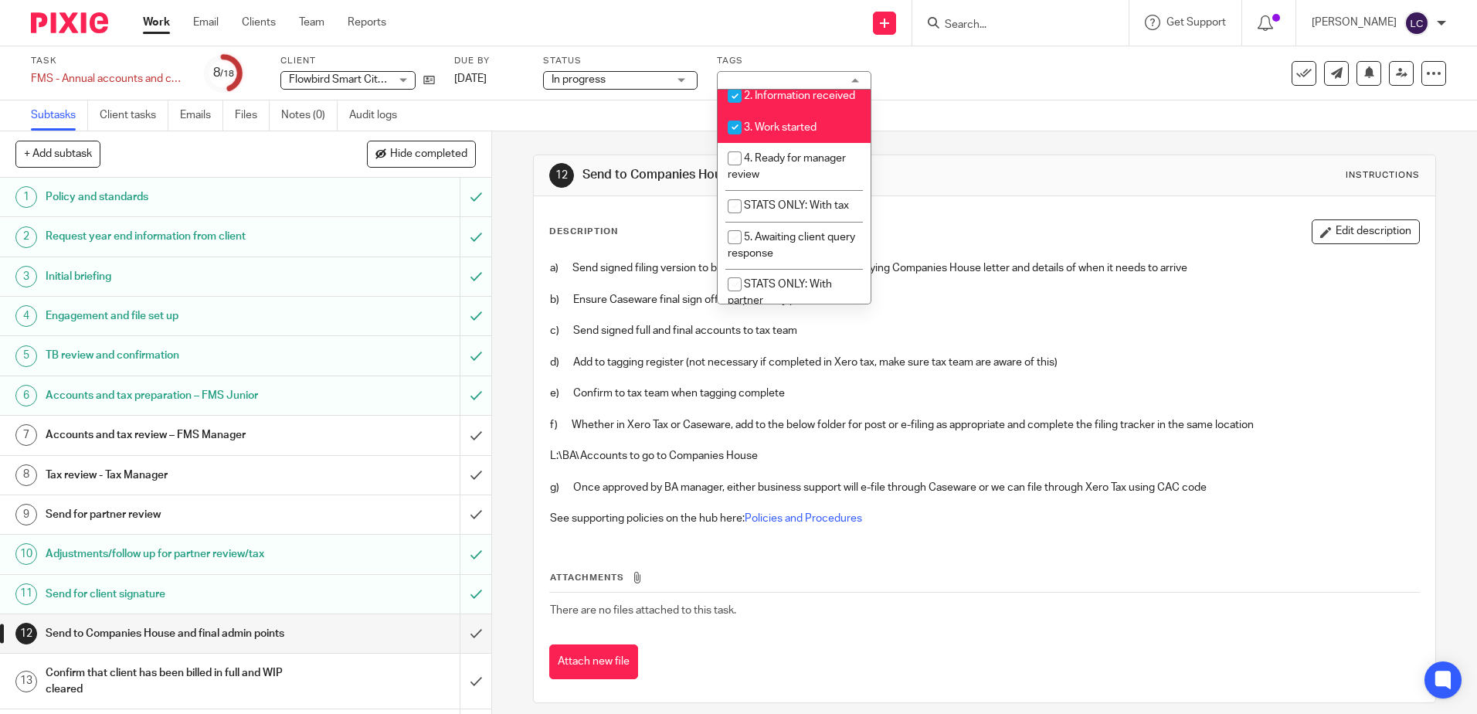
scroll to position [333, 0]
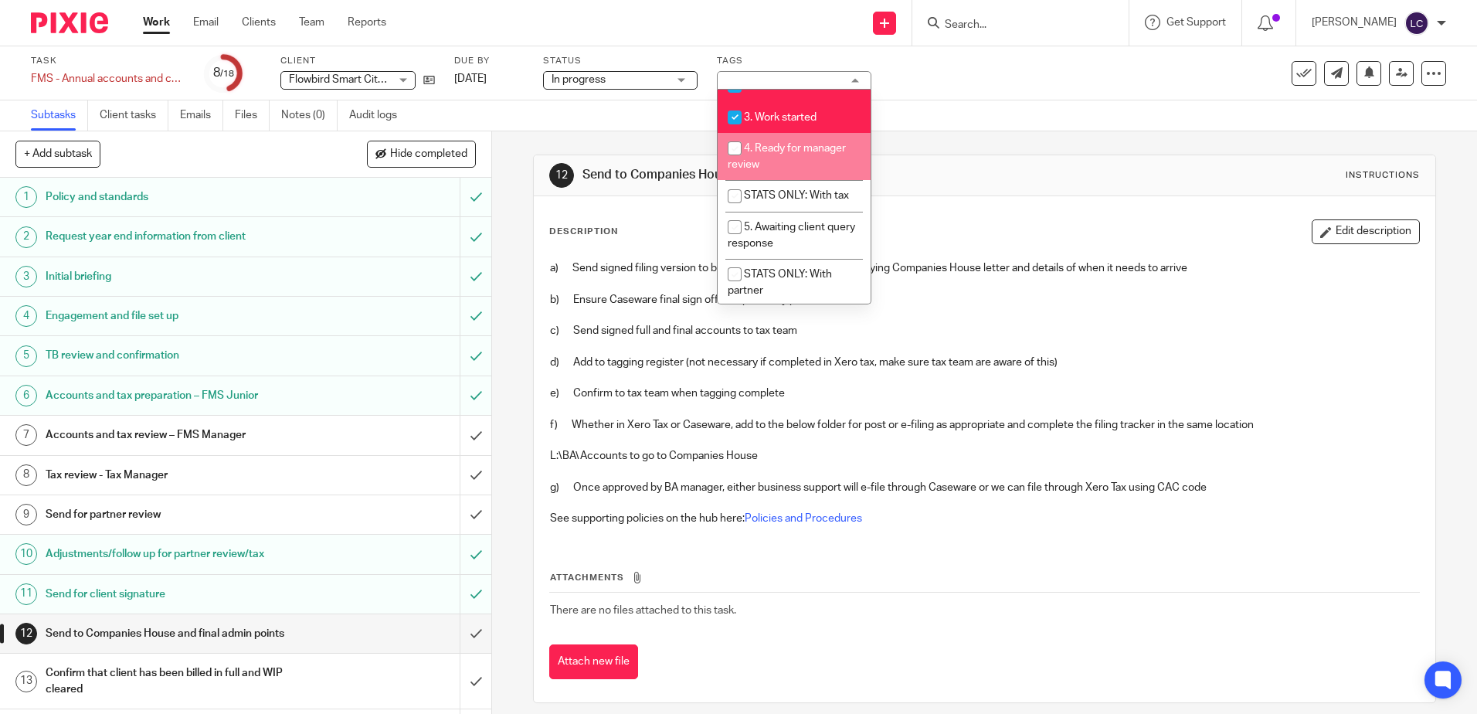
click at [731, 163] on input "checkbox" at bounding box center [734, 148] width 29 height 29
checkbox input "true"
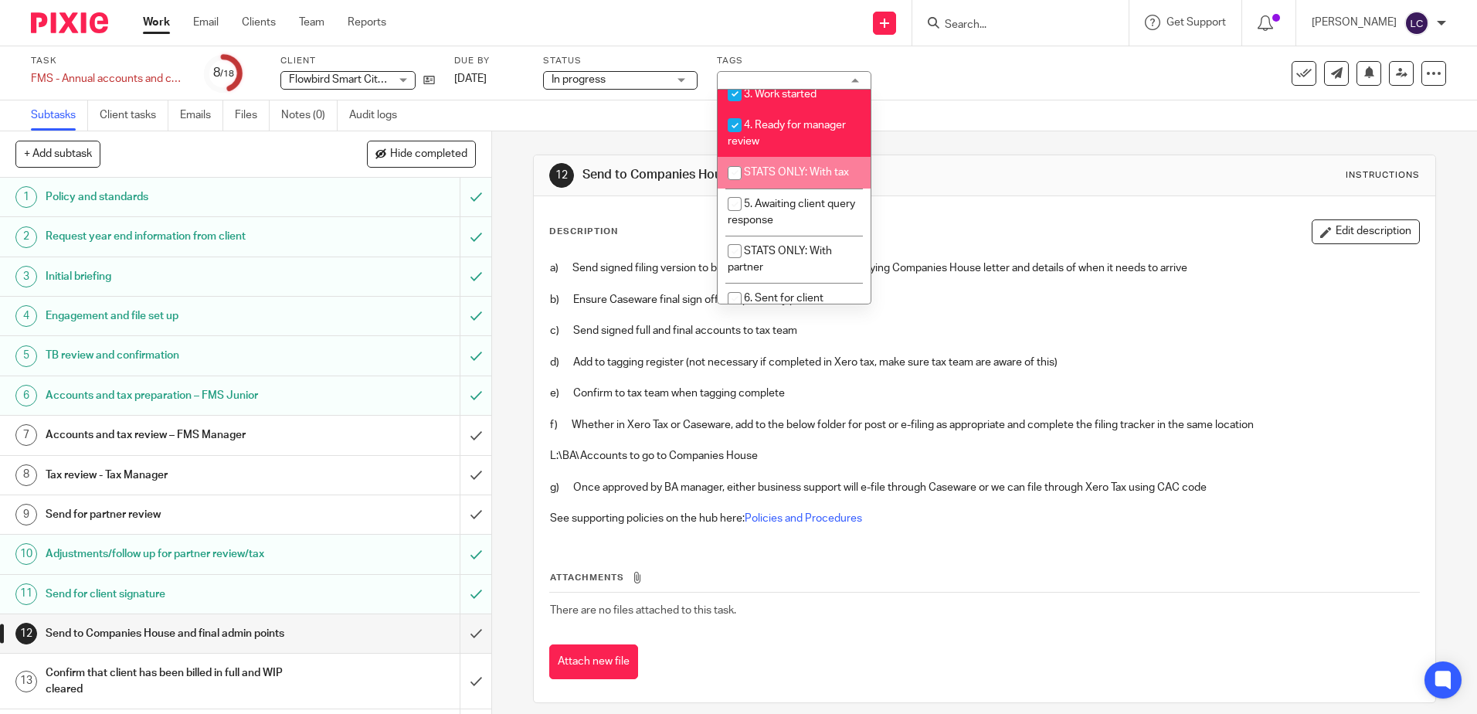
scroll to position [366, 0]
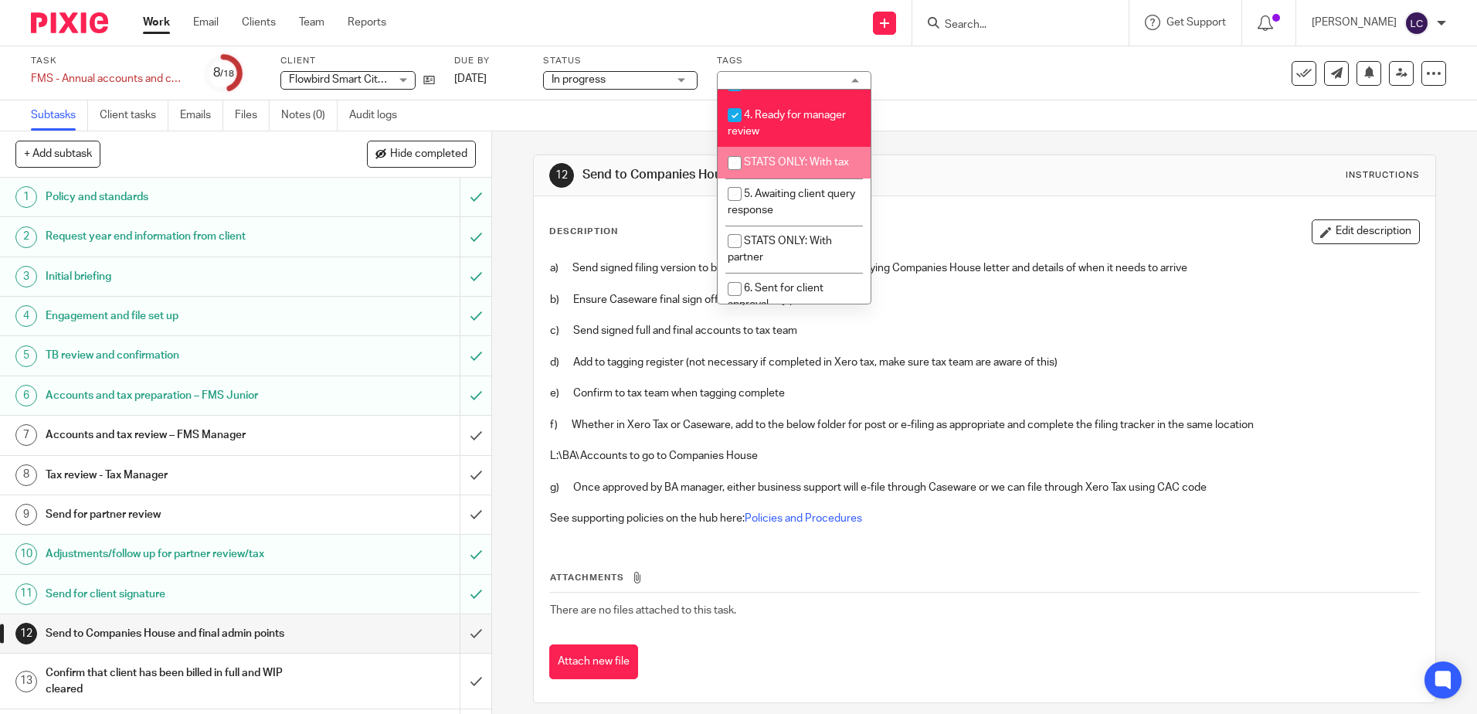
click at [739, 175] on input "checkbox" at bounding box center [734, 162] width 29 height 29
checkbox input "true"
click at [739, 209] on input "checkbox" at bounding box center [734, 193] width 29 height 29
checkbox input "true"
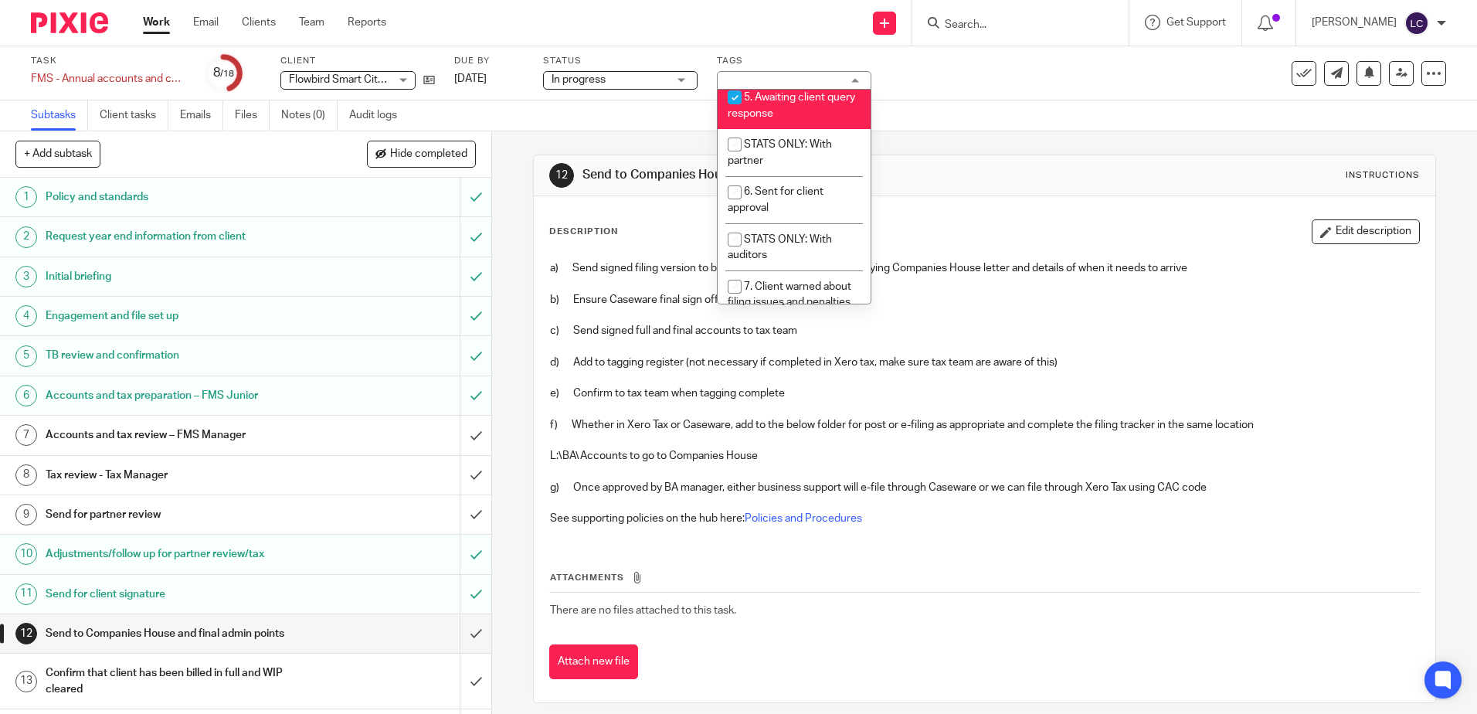
scroll to position [473, 0]
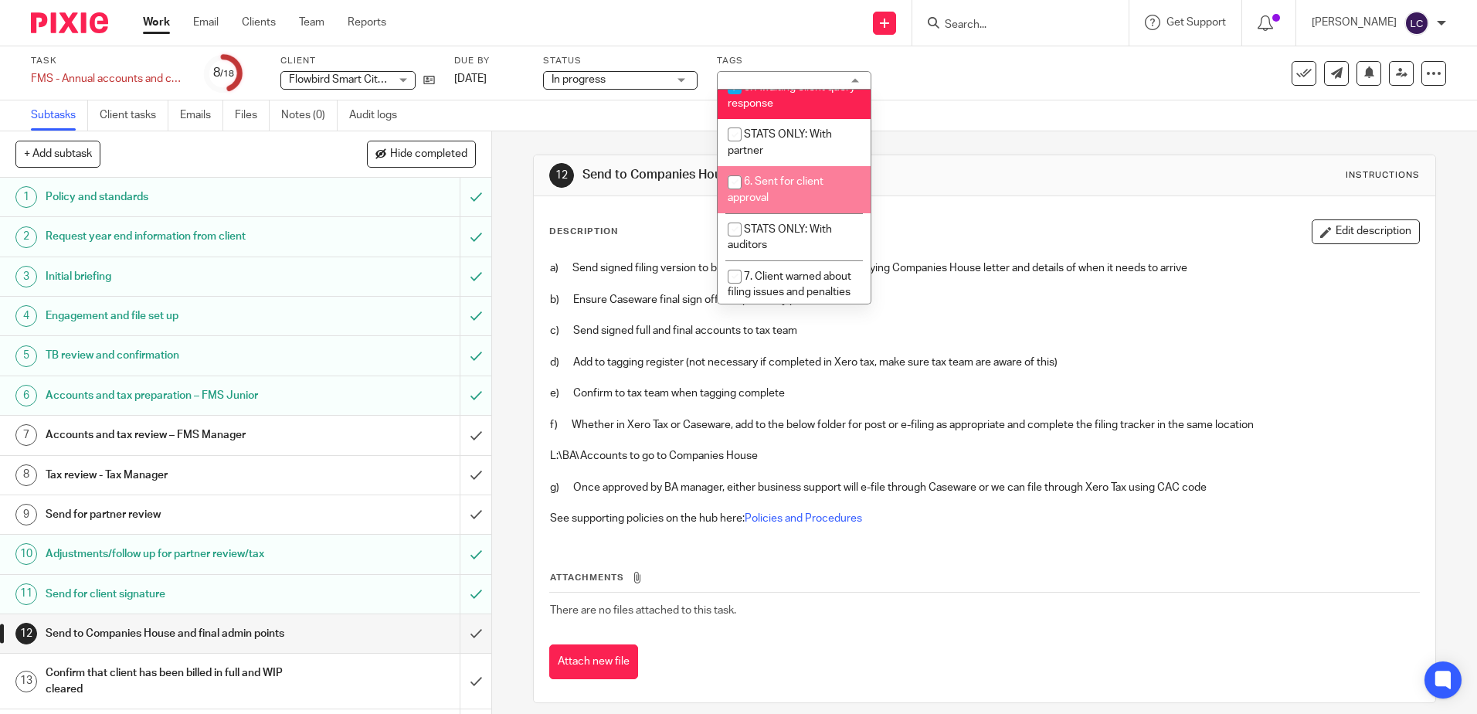
click at [738, 197] on input "checkbox" at bounding box center [734, 182] width 29 height 29
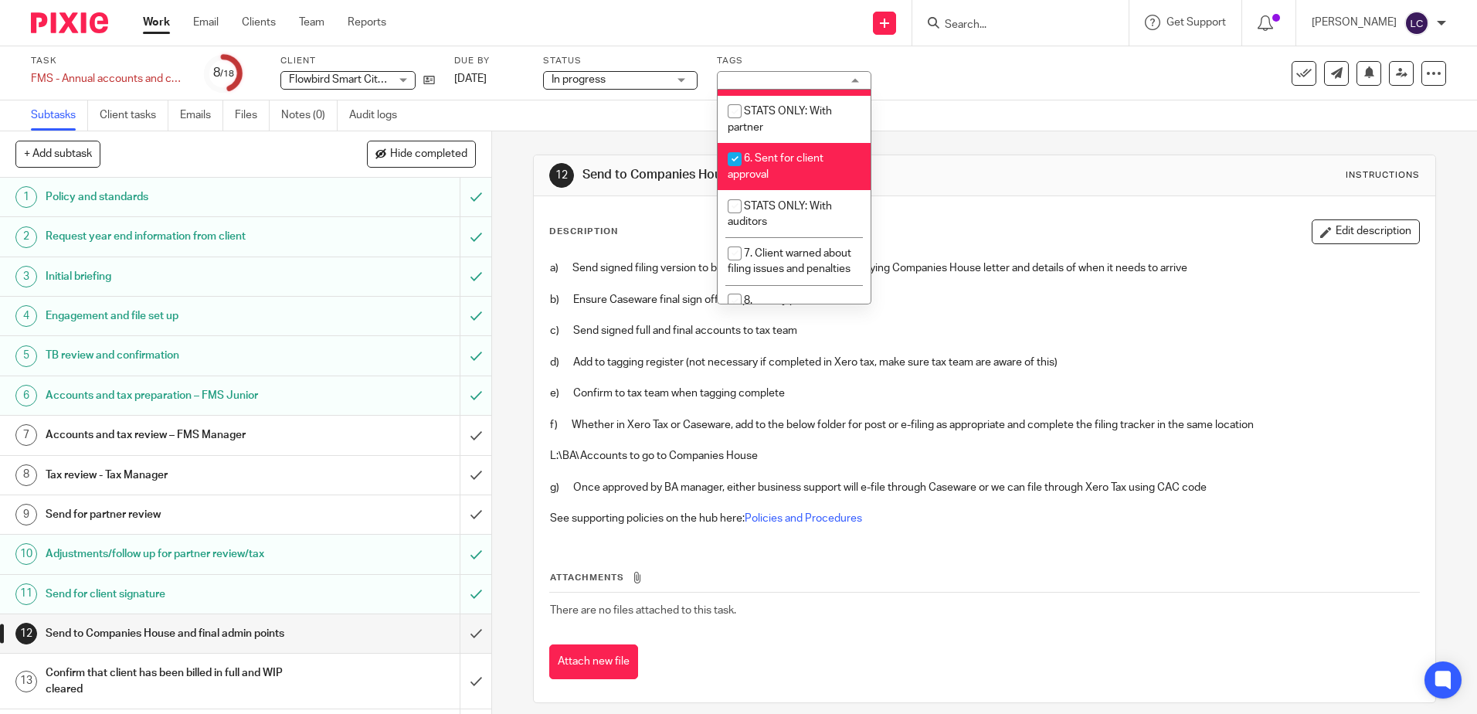
scroll to position [510, 0]
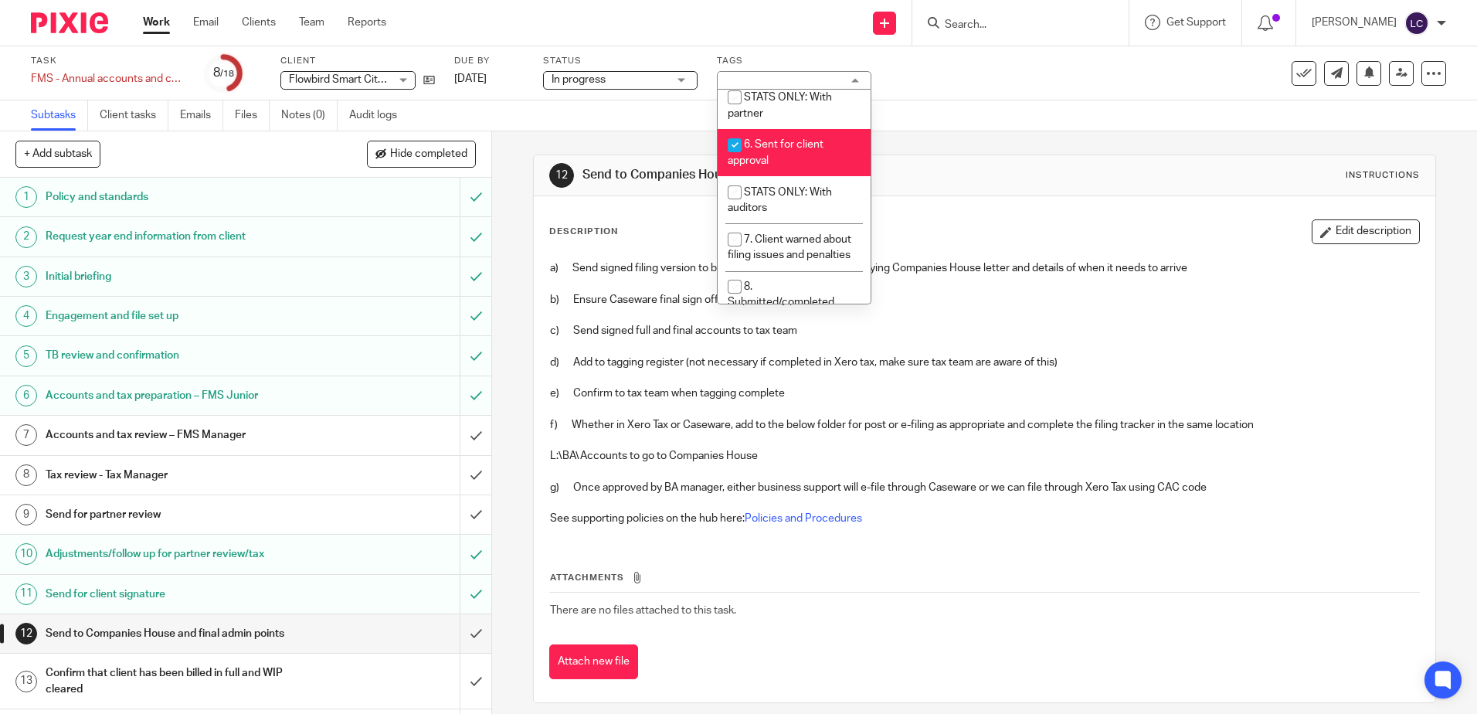
click at [739, 160] on input "checkbox" at bounding box center [734, 145] width 29 height 29
checkbox input "false"
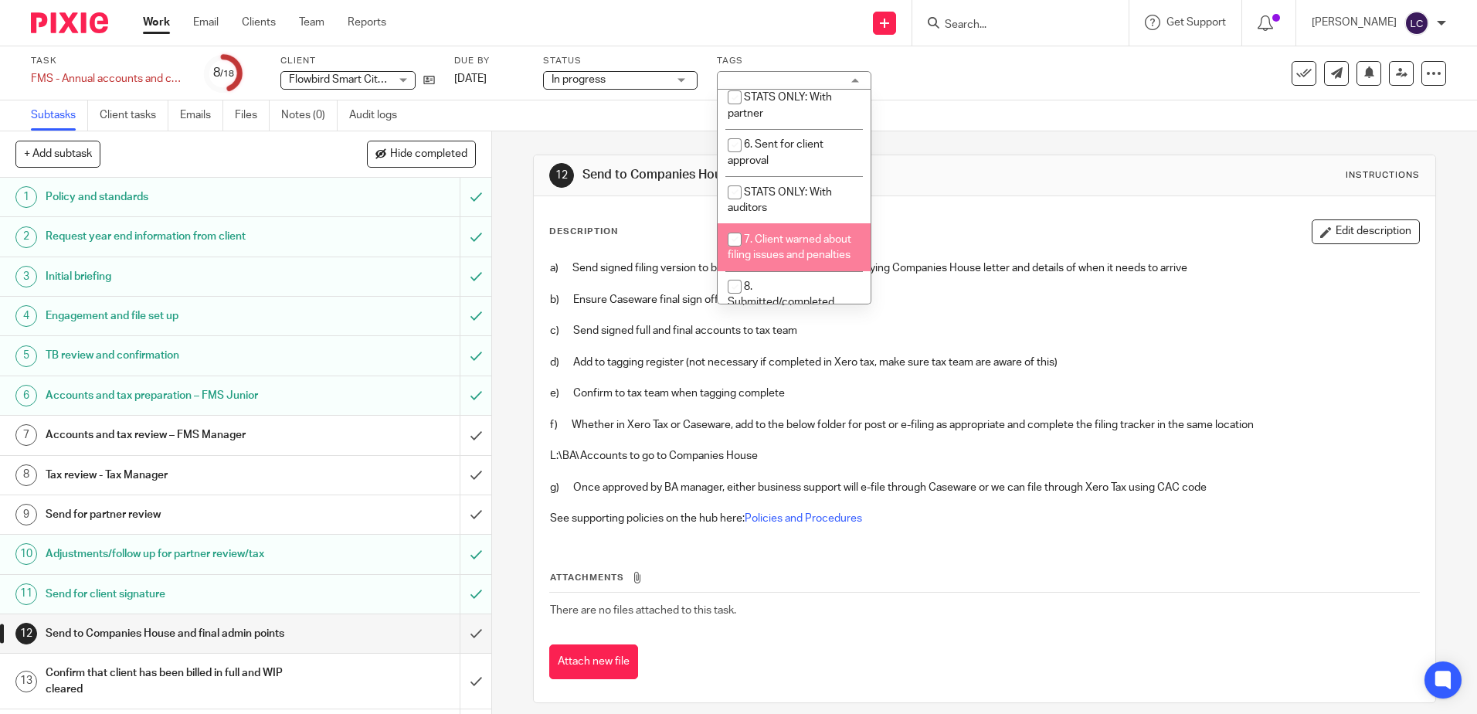
scroll to position [546, 0]
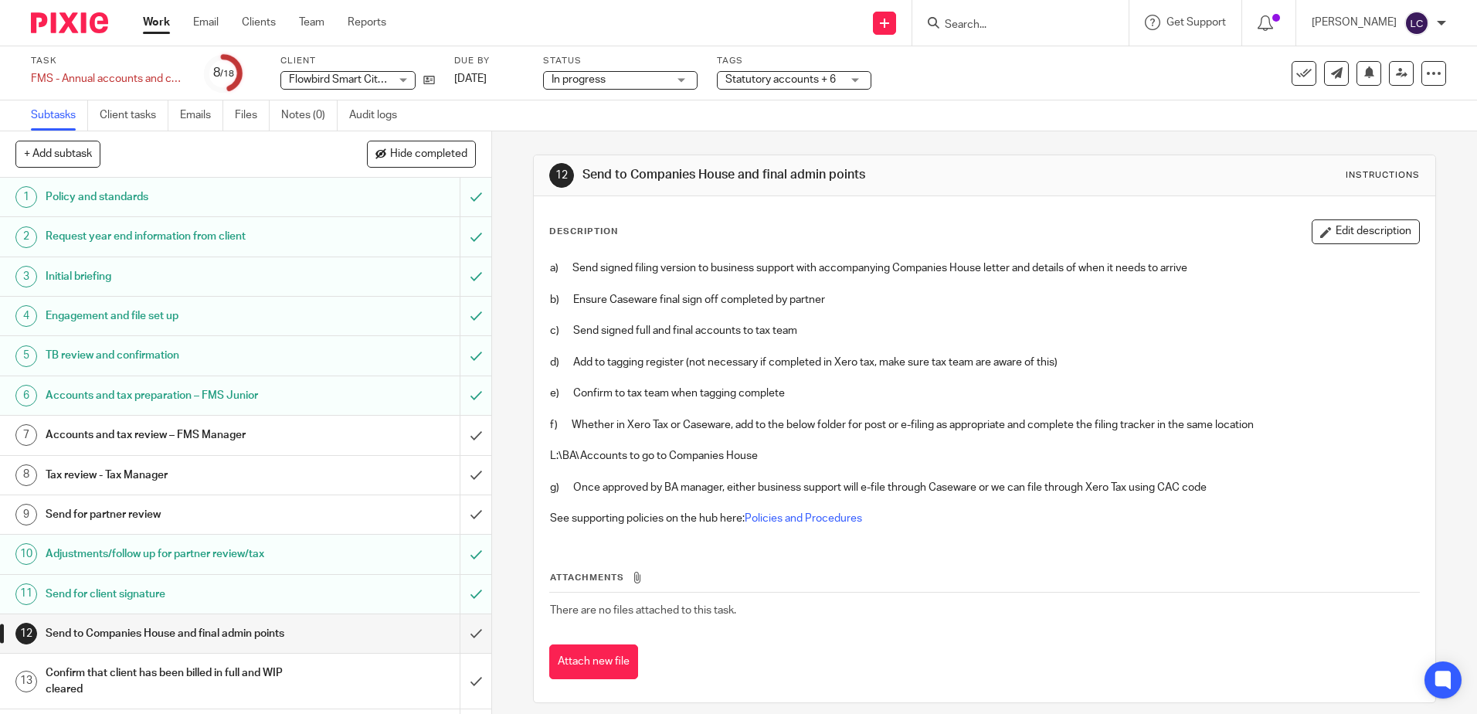
click at [958, 77] on div "Task FMS - Annual accounts and corporation tax - December 2024 Save FMS - Annua…" at bounding box center [621, 73] width 1180 height 37
click at [81, 24] on img at bounding box center [69, 22] width 77 height 21
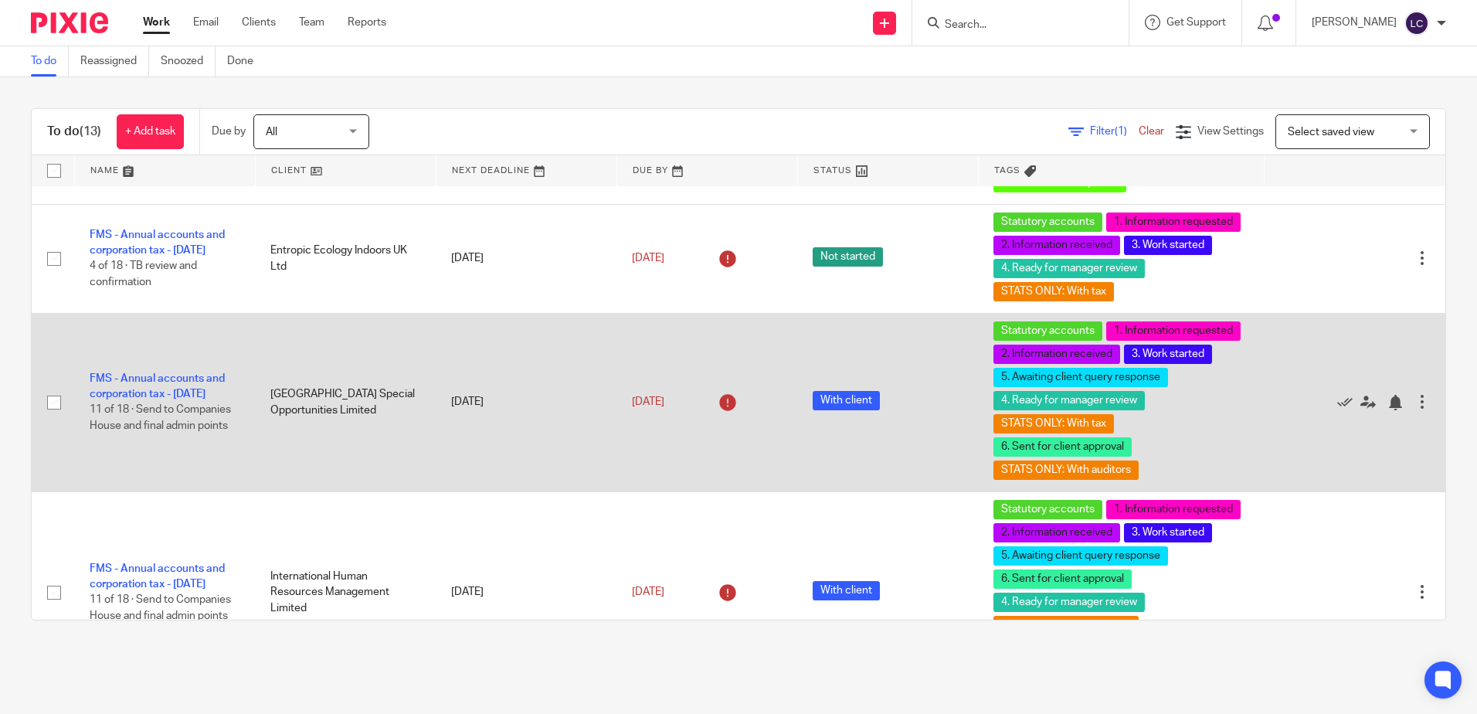
scroll to position [464, 0]
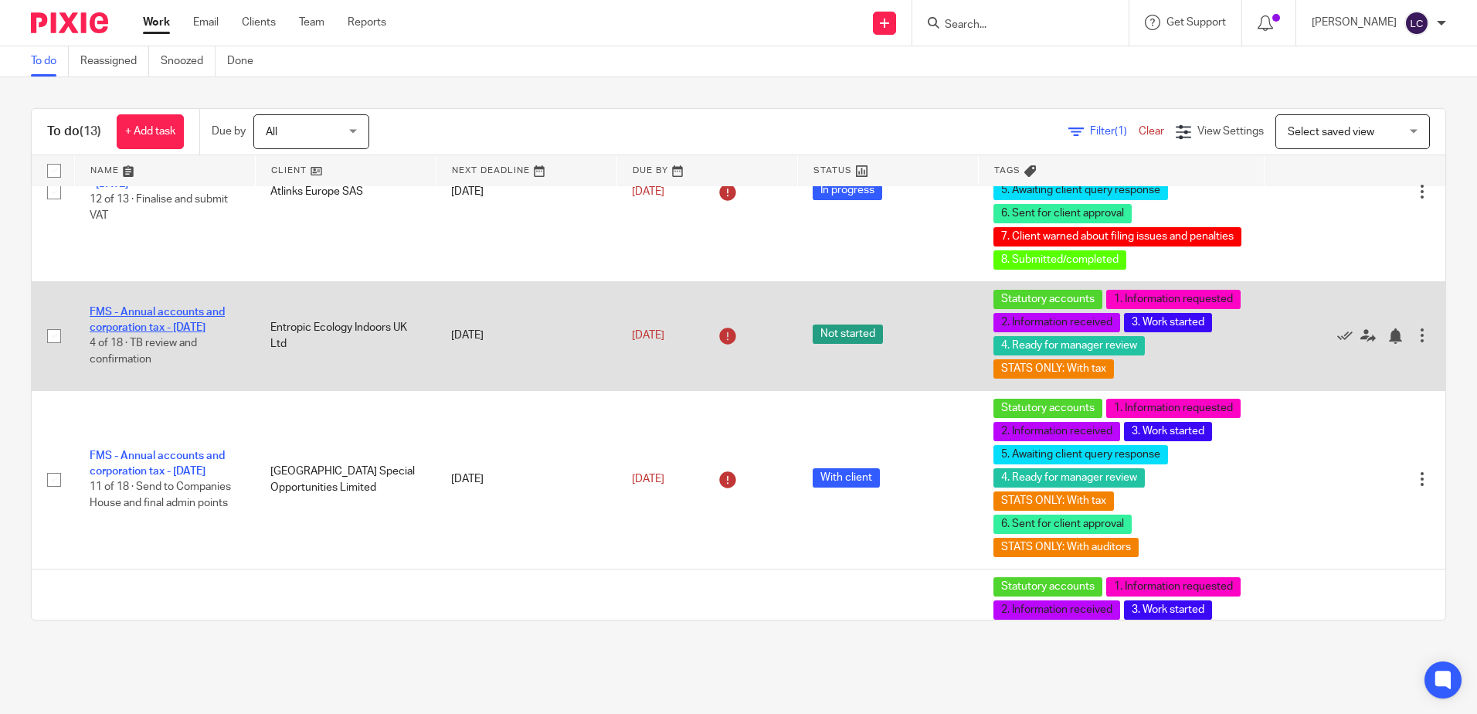
click at [178, 307] on link "FMS - Annual accounts and corporation tax - [DATE]" at bounding box center [157, 320] width 135 height 26
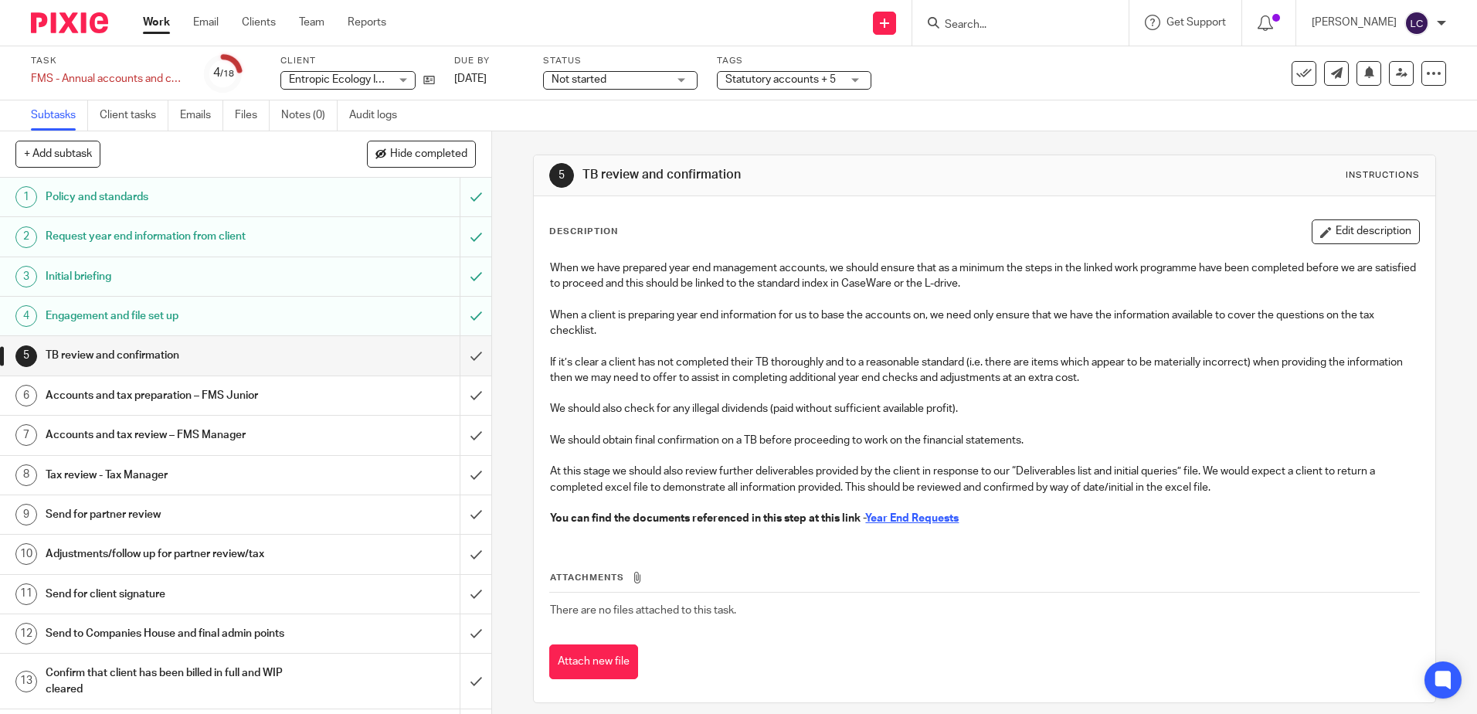
click at [172, 356] on h1 "TB review and confirmation" at bounding box center [179, 355] width 266 height 23
click at [460, 352] on input "submit" at bounding box center [245, 355] width 491 height 39
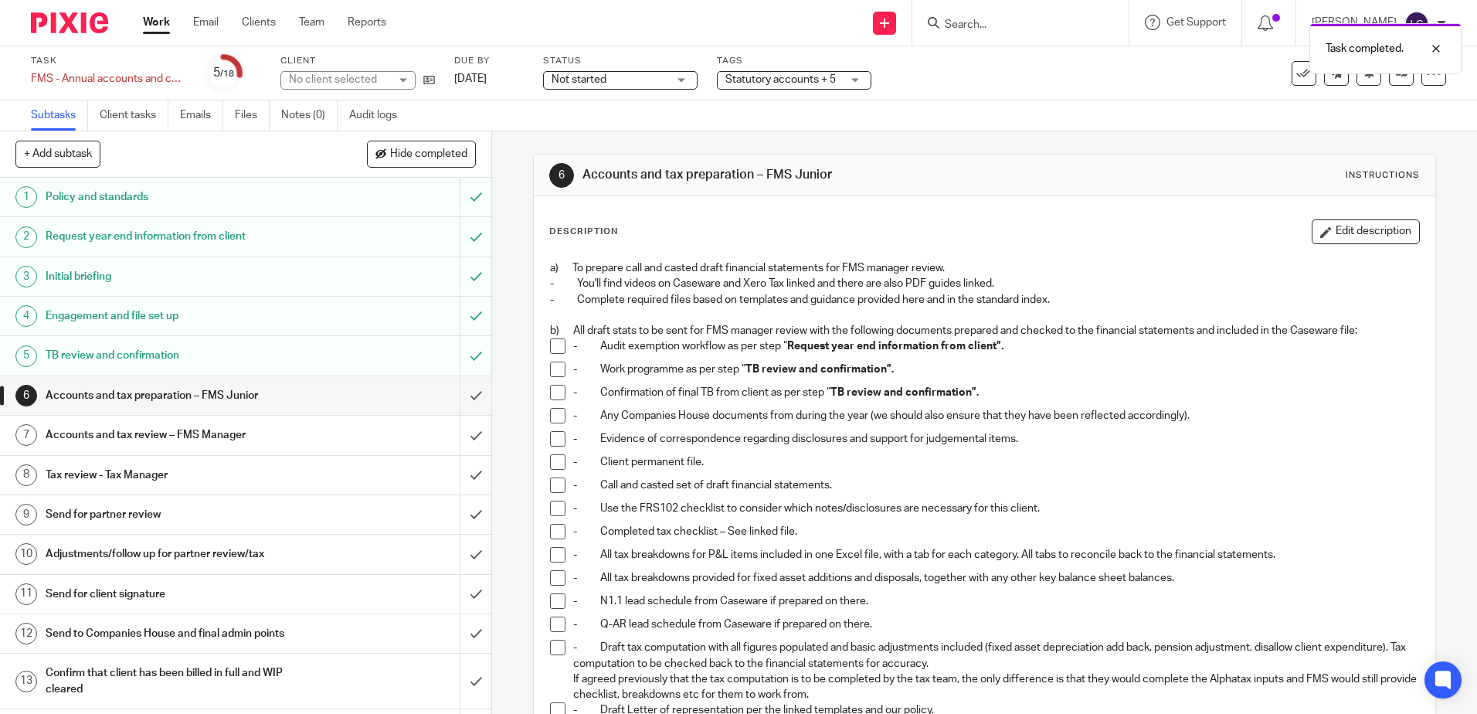
click at [270, 397] on h1 "Accounts and tax preparation – FMS Junior" at bounding box center [179, 395] width 266 height 23
click at [553, 345] on span at bounding box center [557, 345] width 15 height 15
click at [555, 368] on span at bounding box center [557, 369] width 15 height 15
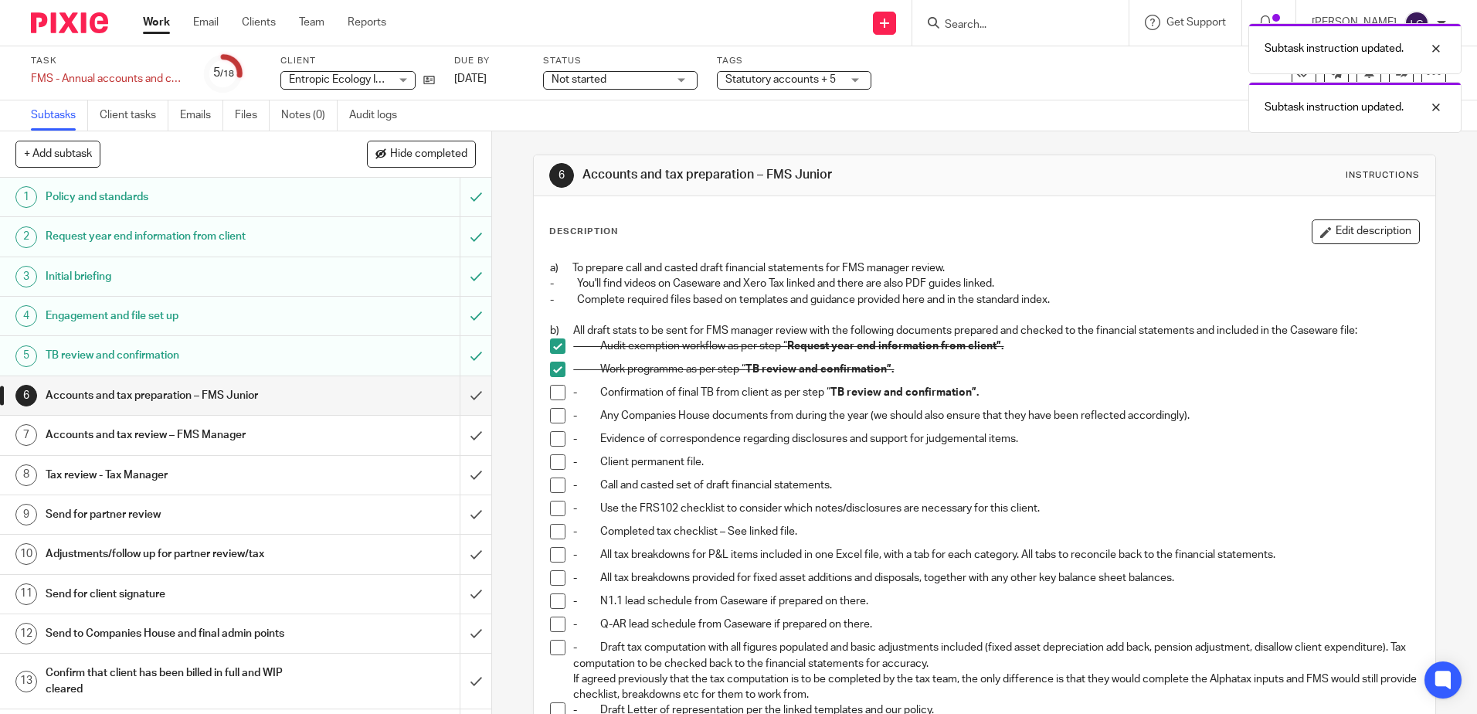
click at [555, 388] on span at bounding box center [557, 392] width 15 height 15
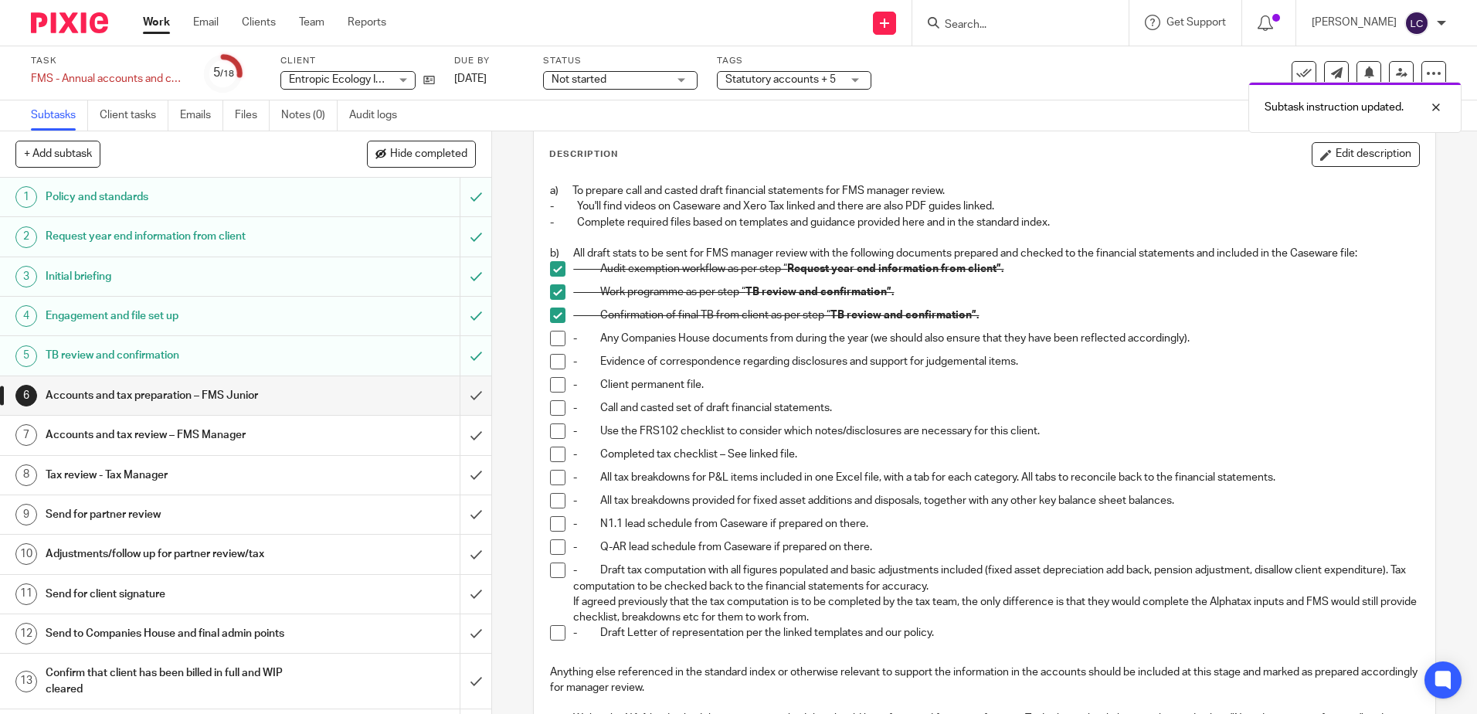
click at [555, 338] on span at bounding box center [557, 338] width 15 height 15
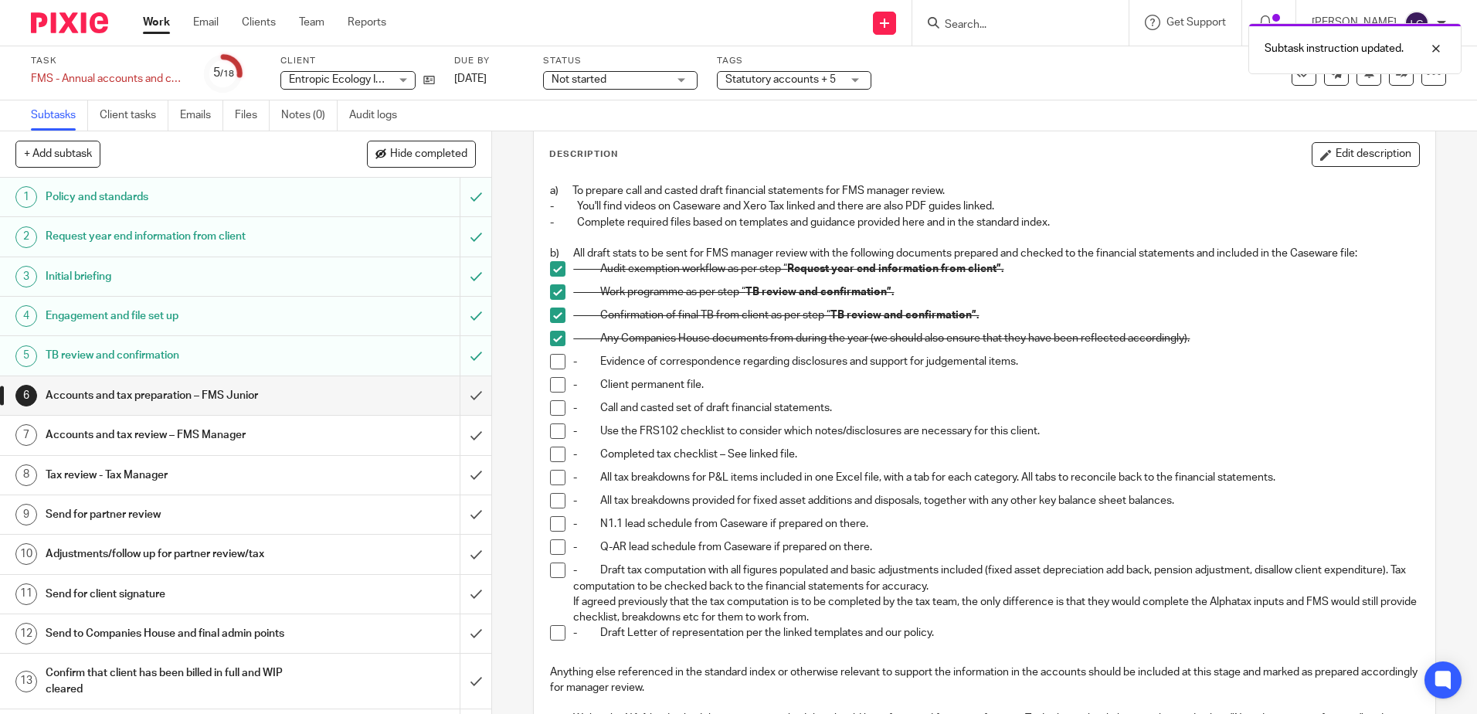
click at [559, 358] on span at bounding box center [557, 361] width 15 height 15
click at [553, 388] on span at bounding box center [557, 384] width 15 height 15
click at [554, 405] on span at bounding box center [557, 407] width 15 height 15
